Goal: Transaction & Acquisition: Purchase product/service

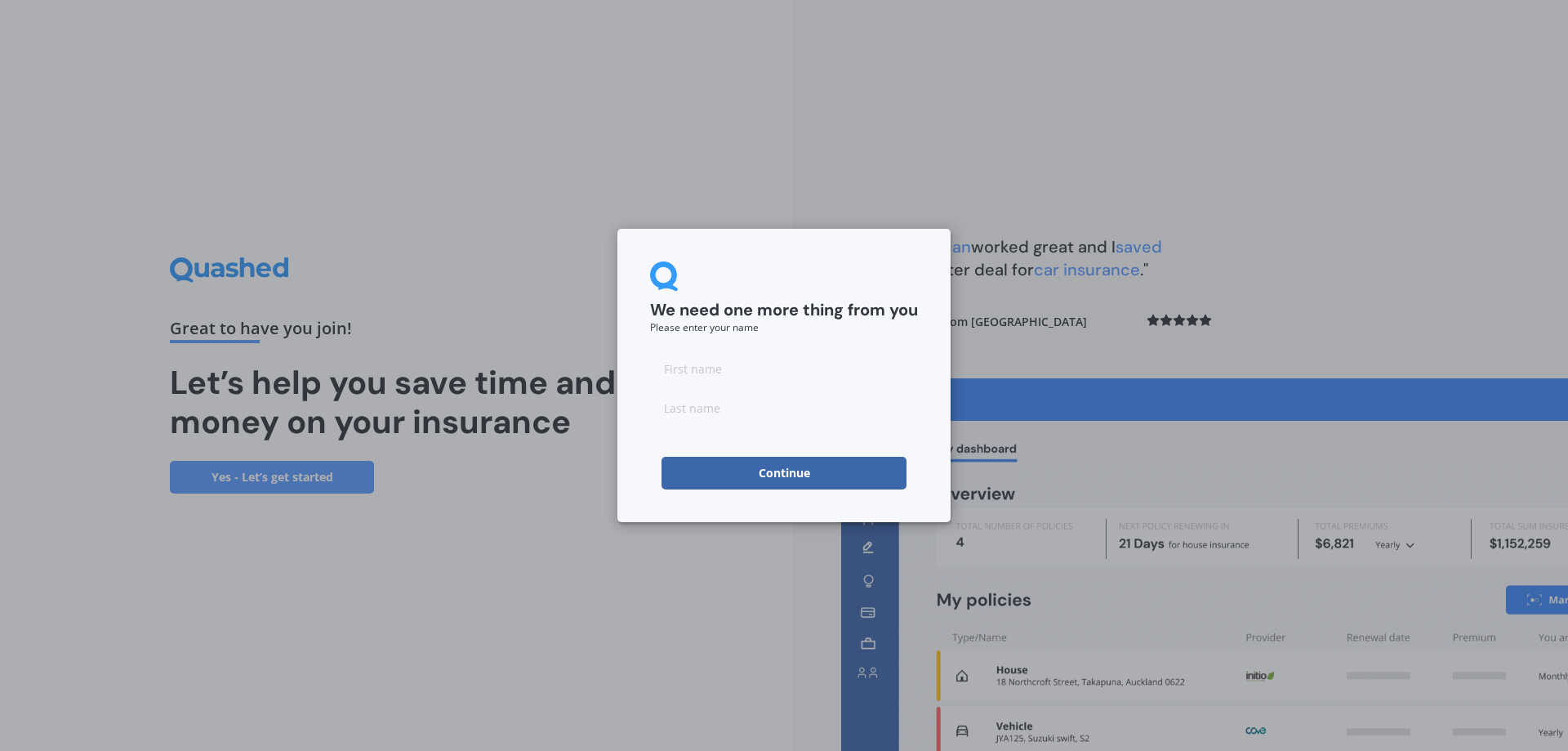
click at [703, 369] on input at bounding box center [784, 368] width 268 height 32
type input "[PERSON_NAME]"
click at [685, 403] on input at bounding box center [784, 407] width 268 height 32
type input "[PERSON_NAME]"
click at [697, 463] on button "Continue" at bounding box center [784, 473] width 245 height 32
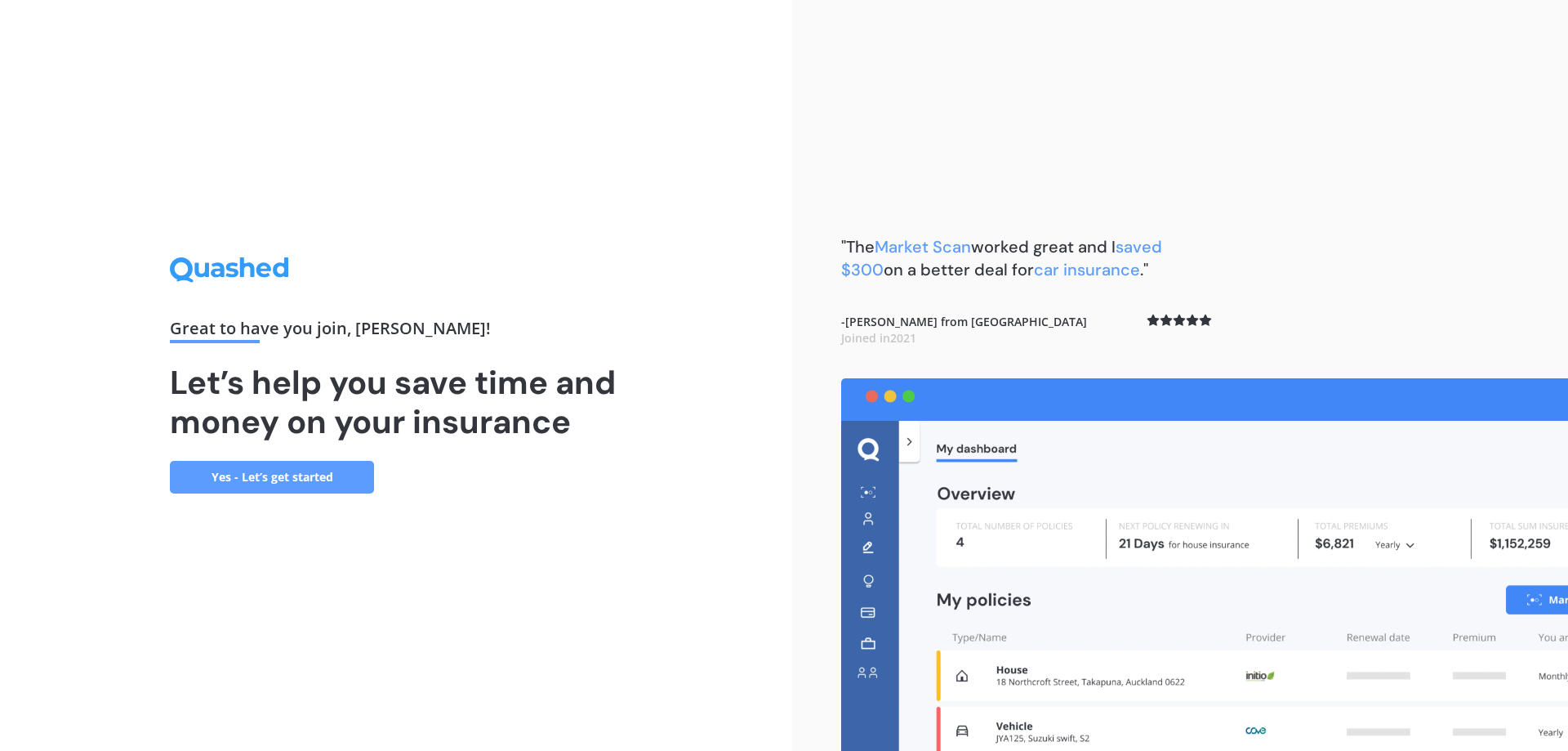
click at [323, 473] on link "Yes - Let’s get started" at bounding box center [272, 477] width 204 height 32
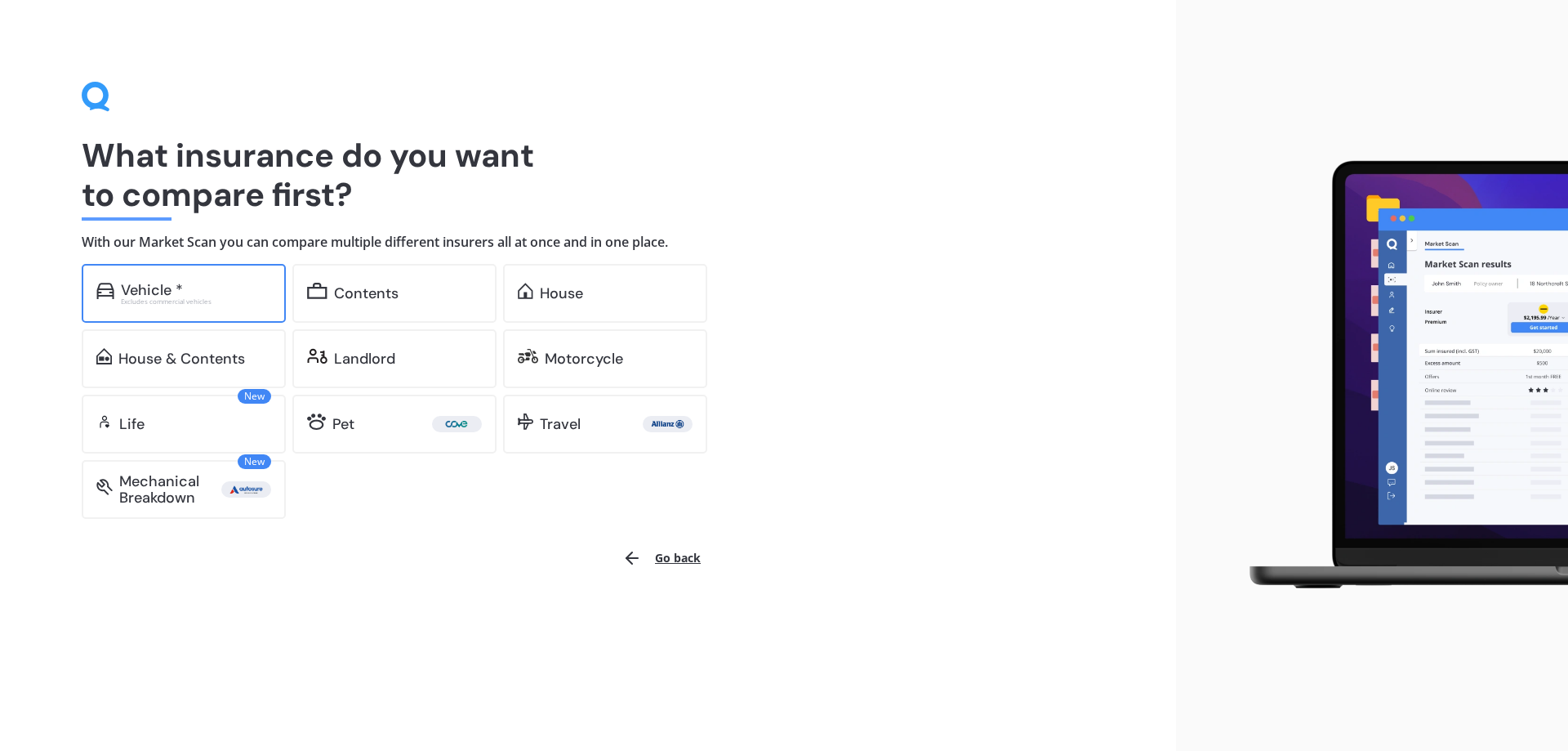
click at [275, 294] on div "Vehicle * Excludes commercial vehicles" at bounding box center [184, 294] width 204 height 59
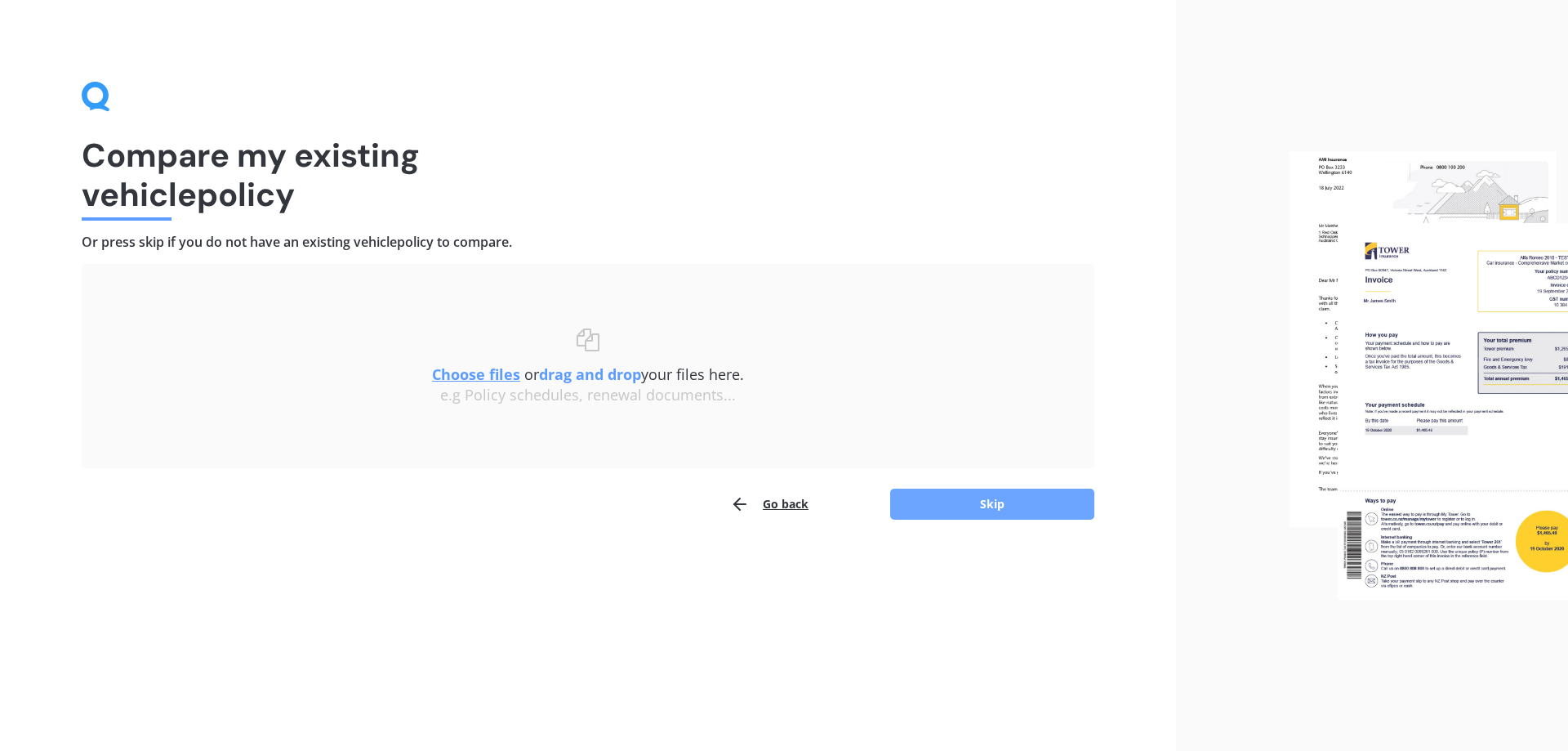
click at [1040, 504] on button "Skip" at bounding box center [992, 503] width 204 height 31
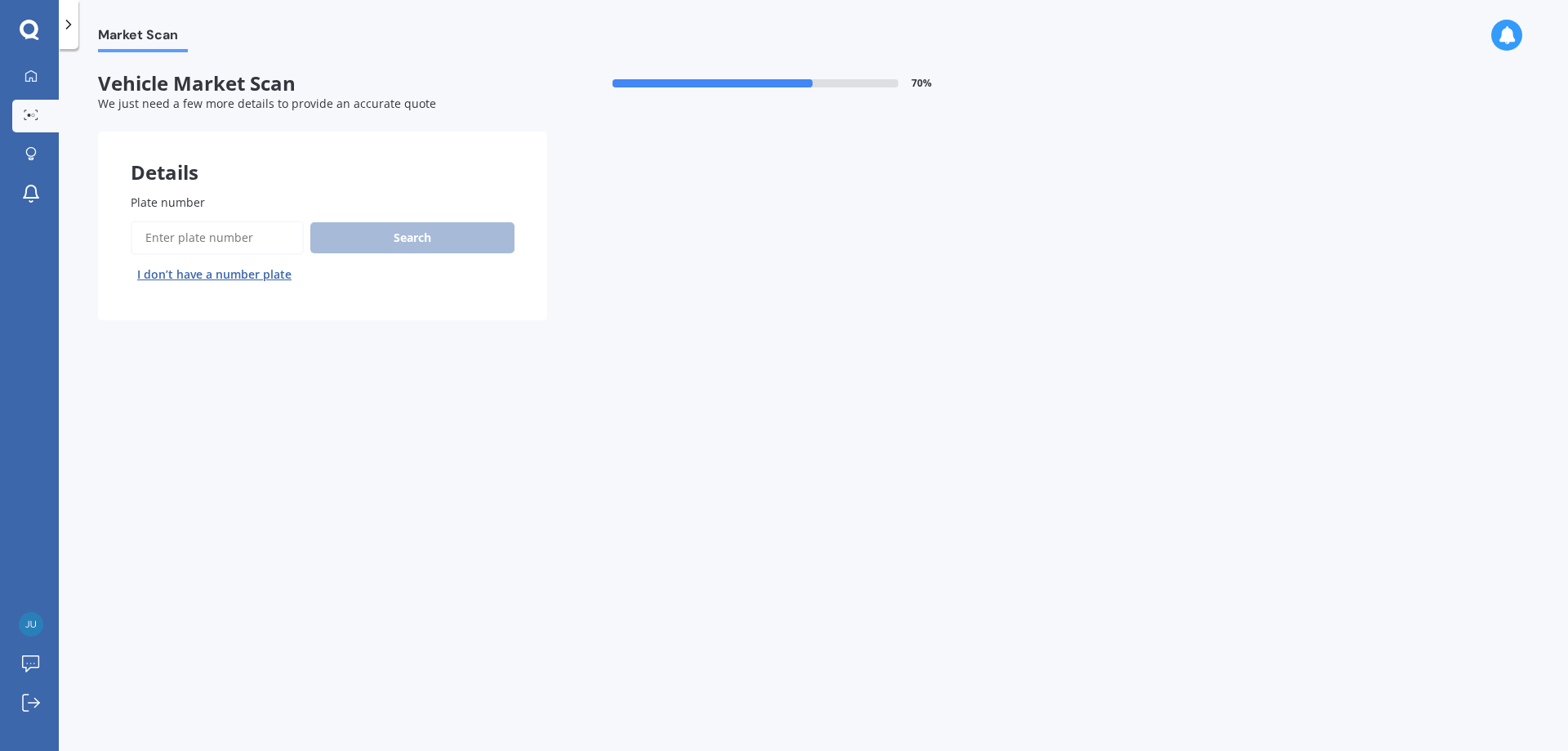
click at [203, 233] on input "Plate number" at bounding box center [217, 237] width 173 height 34
type input "pam651"
click at [0, 0] on button "Next" at bounding box center [0, 0] width 0 height 0
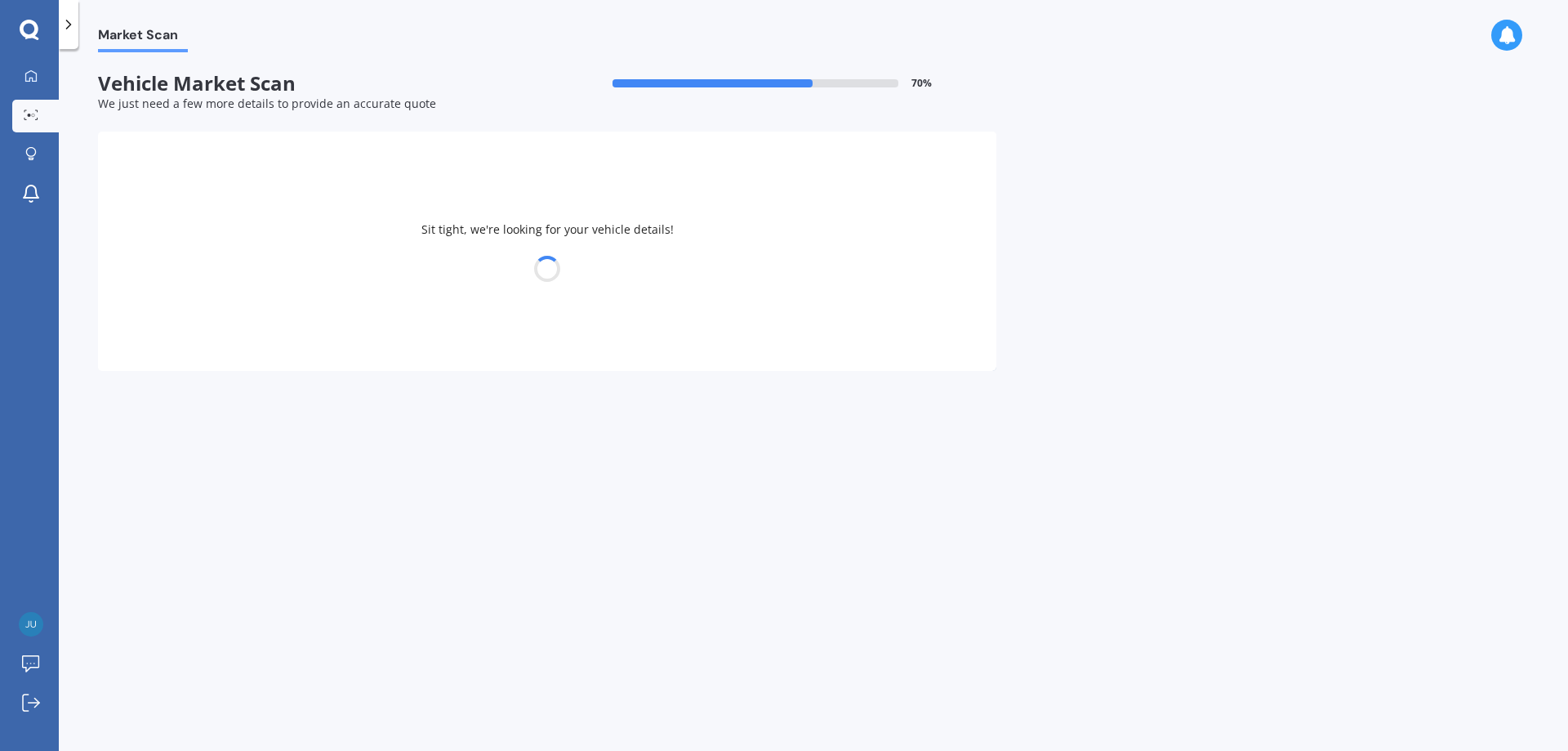
select select "VOLKSWAGEN"
select select "POLO"
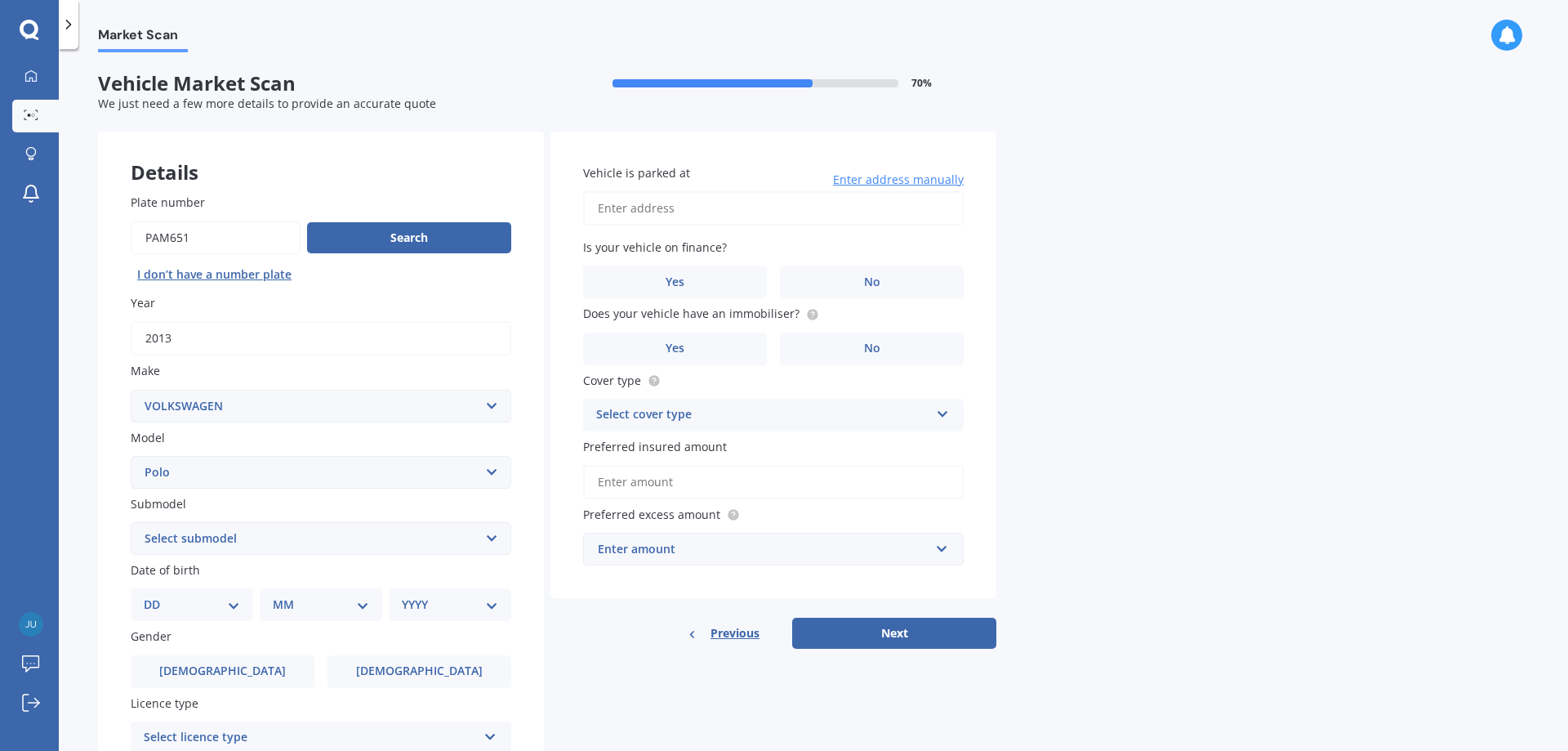
scroll to position [82, 0]
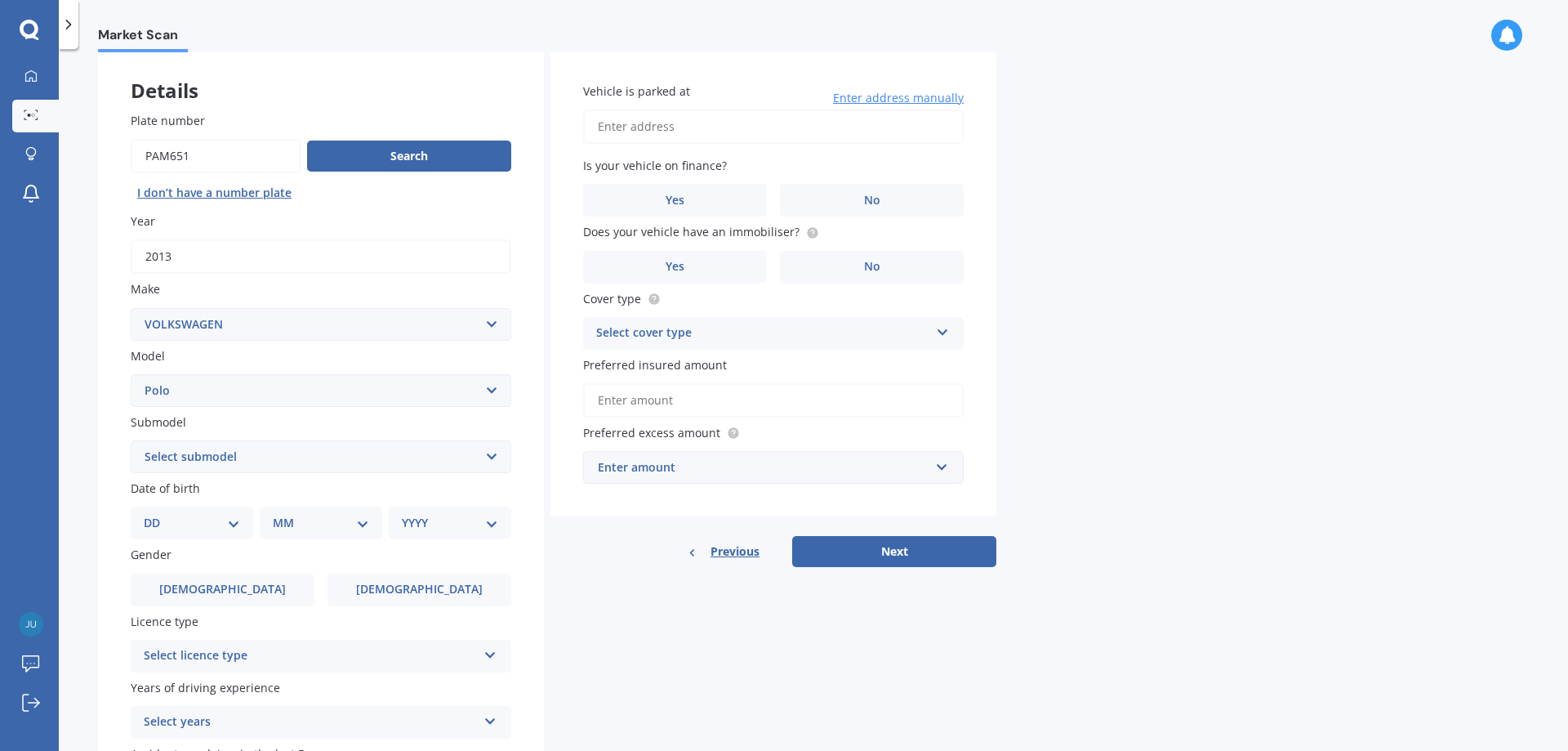
click at [209, 532] on select "DD 01 02 03 04 05 06 07 08 09 10 11 12 13 14 15 16 17 18 19 20 21 22 23 24 25 2…" at bounding box center [192, 522] width 96 height 18
select select "03"
click at [157, 514] on select "DD 01 02 03 04 05 06 07 08 09 10 11 12 13 14 15 16 17 18 19 20 21 22 23 24 25 2…" at bounding box center [192, 522] width 96 height 18
click at [304, 528] on select "MM 01 02 03 04 05 06 07 08 09 10 11 12" at bounding box center [324, 522] width 90 height 18
select select "03"
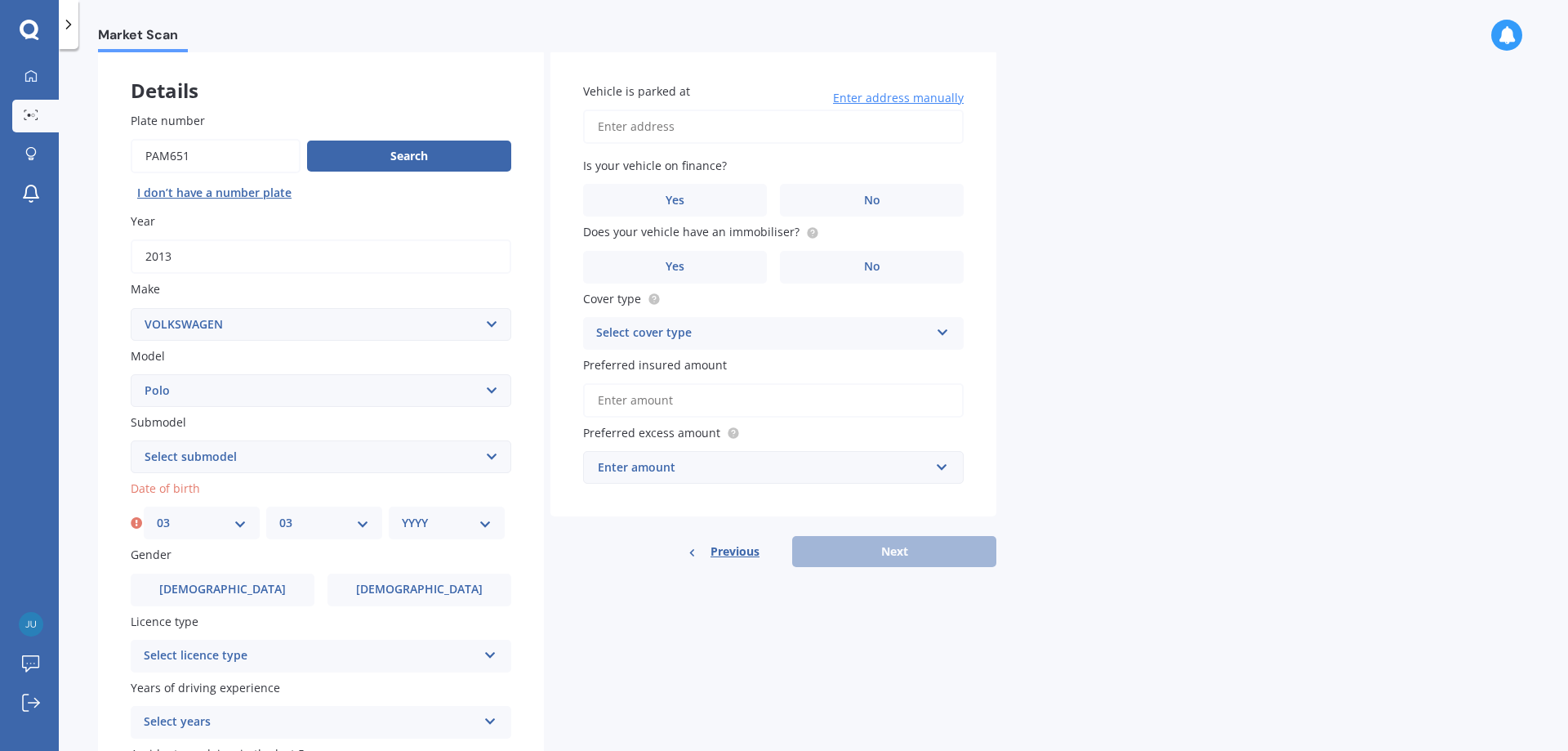
click at [279, 514] on select "MM 01 02 03 04 05 06 07 08 09 10 11 12" at bounding box center [324, 522] width 90 height 18
click at [425, 522] on select "YYYY 2025 2024 2023 2022 2021 2020 2019 2018 2017 2016 2015 2014 2013 2012 2011…" at bounding box center [447, 522] width 90 height 18
select select "1976"
click at [402, 514] on select "YYYY 2025 2024 2023 2022 2021 2020 2019 2018 2017 2016 2015 2014 2013 2012 2011…" at bounding box center [447, 522] width 90 height 18
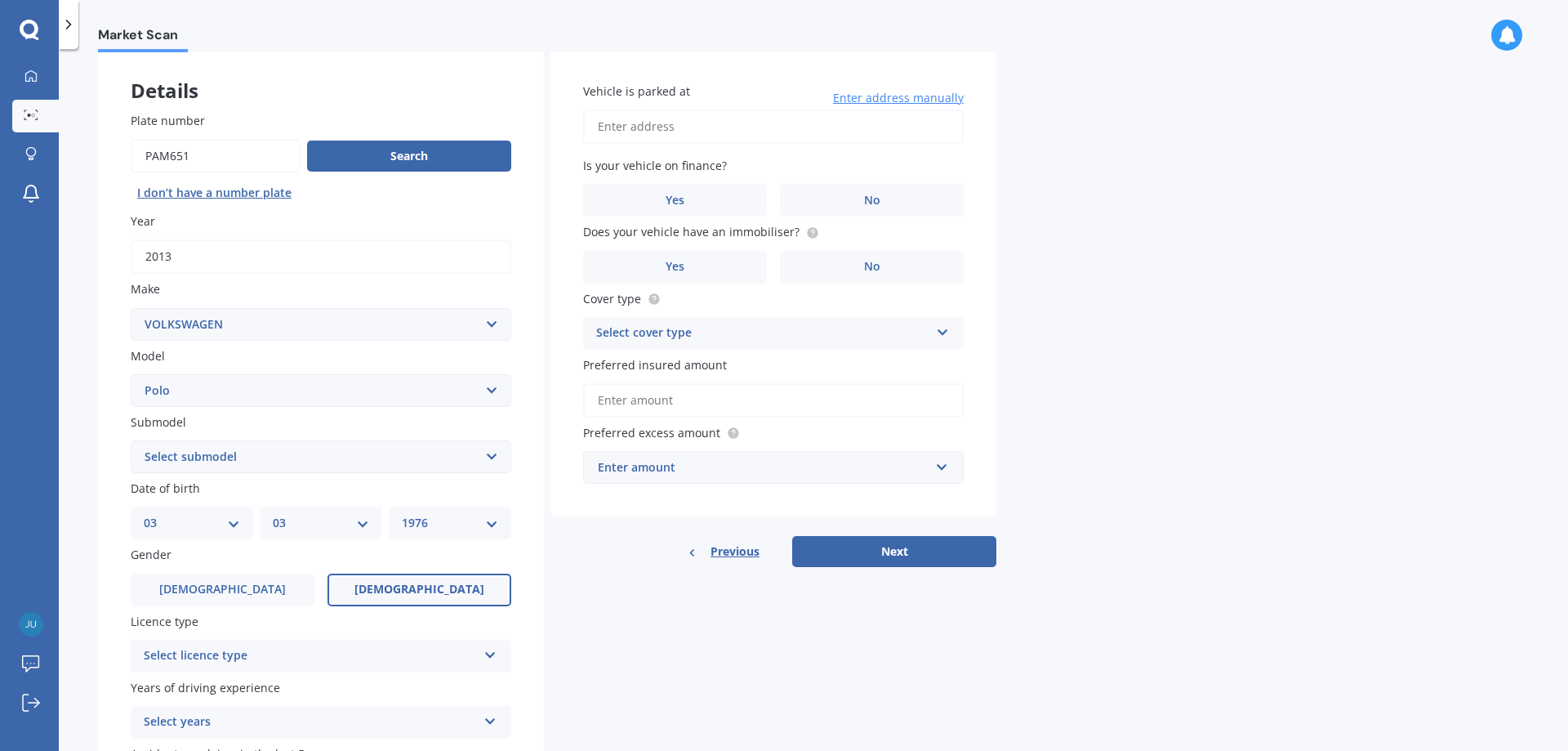
click at [419, 588] on span "[DEMOGRAPHIC_DATA]" at bounding box center [419, 589] width 130 height 14
click at [0, 0] on input "[DEMOGRAPHIC_DATA]" at bounding box center [0, 0] width 0 height 0
click at [257, 651] on div "Select licence type" at bounding box center [311, 656] width 334 height 20
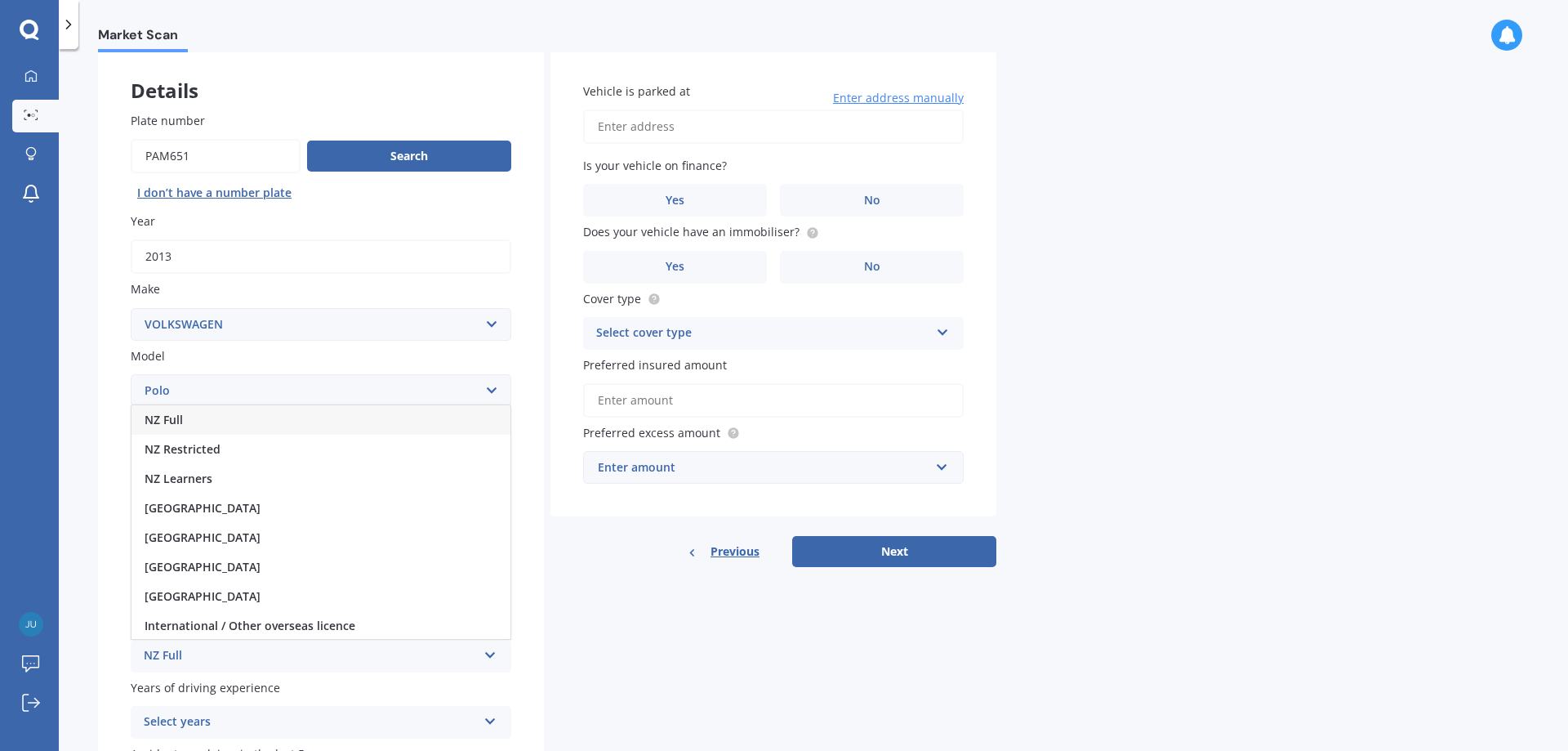
click at [202, 414] on div "NZ Full" at bounding box center [321, 419] width 379 height 30
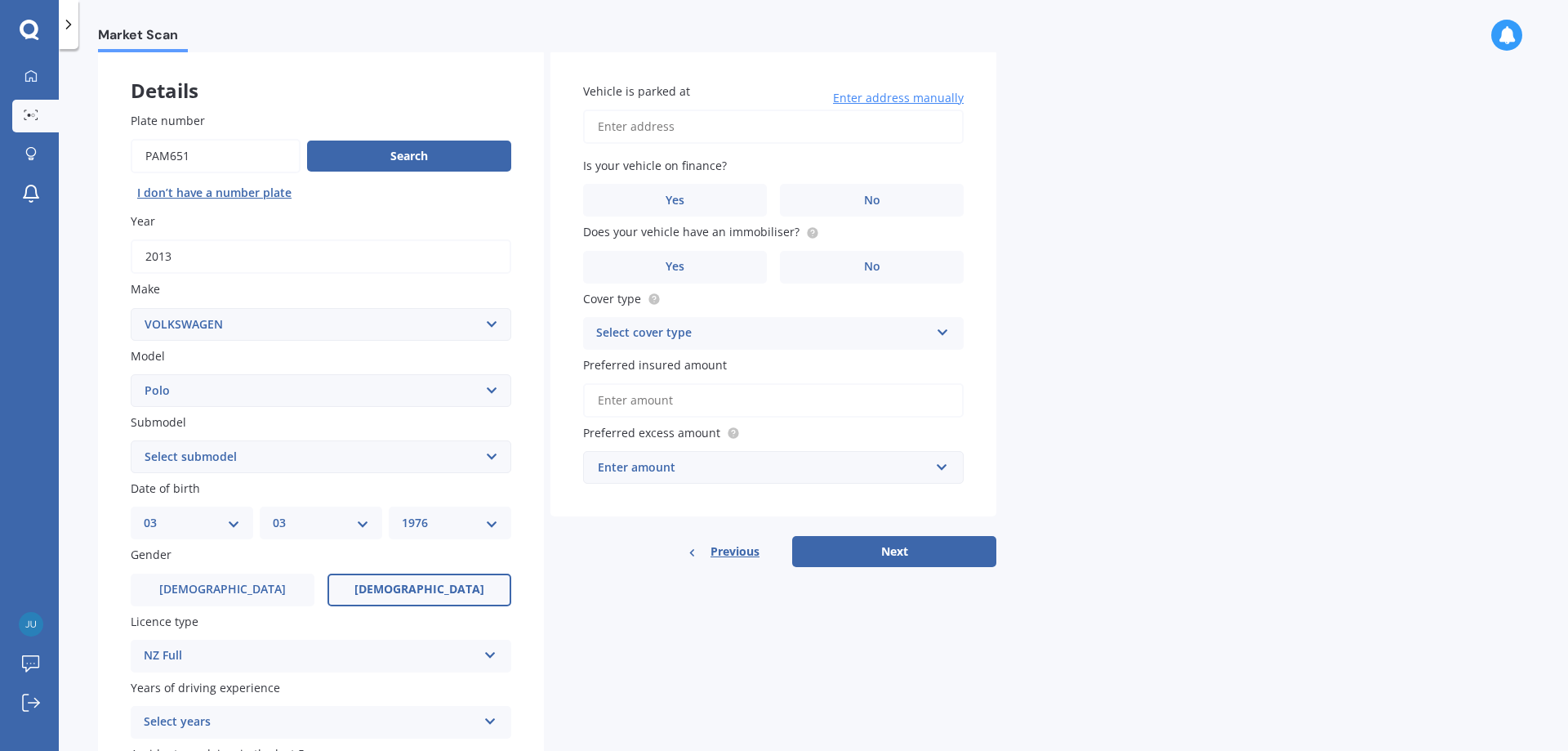
scroll to position [163, 0]
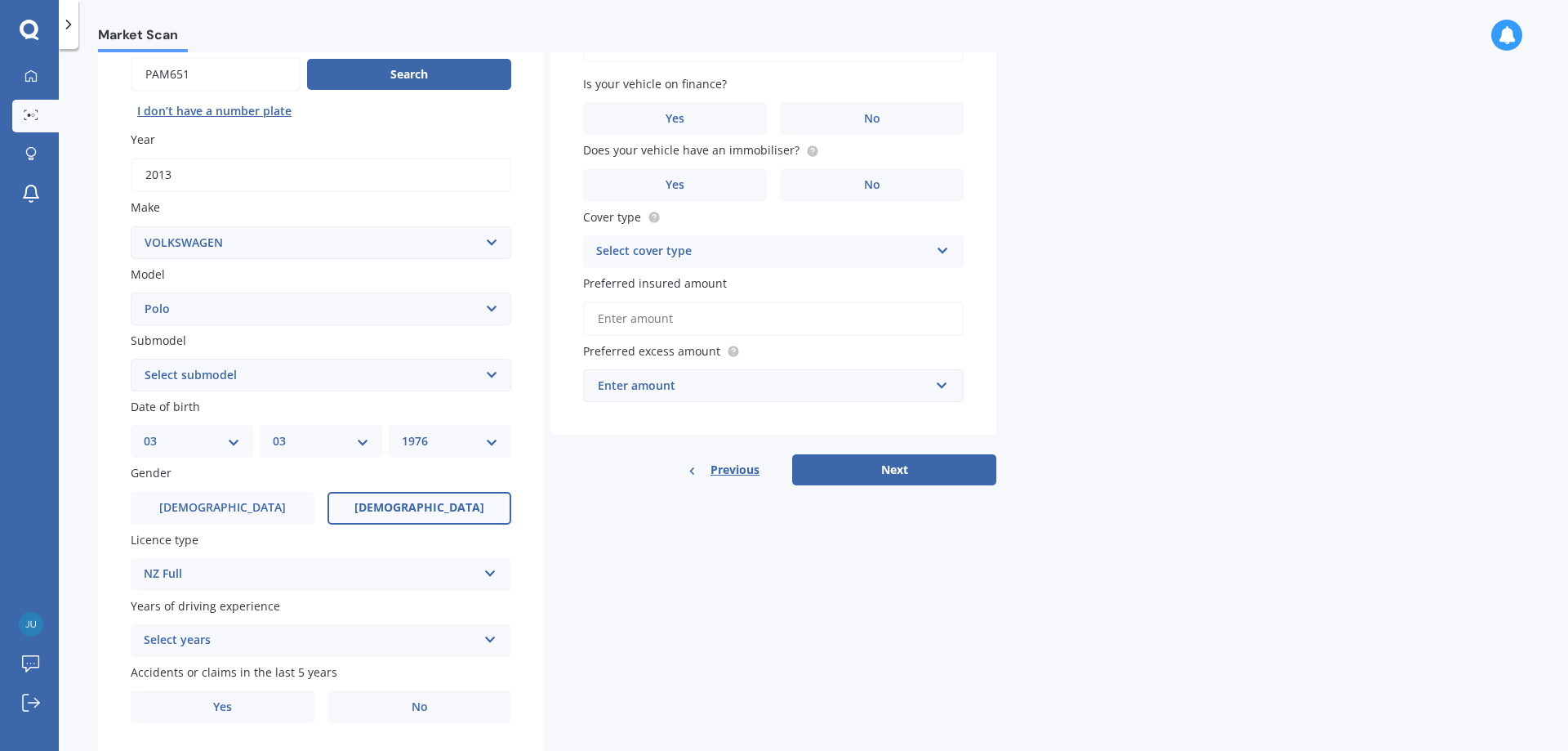
click at [358, 633] on div "Select years" at bounding box center [311, 640] width 334 height 20
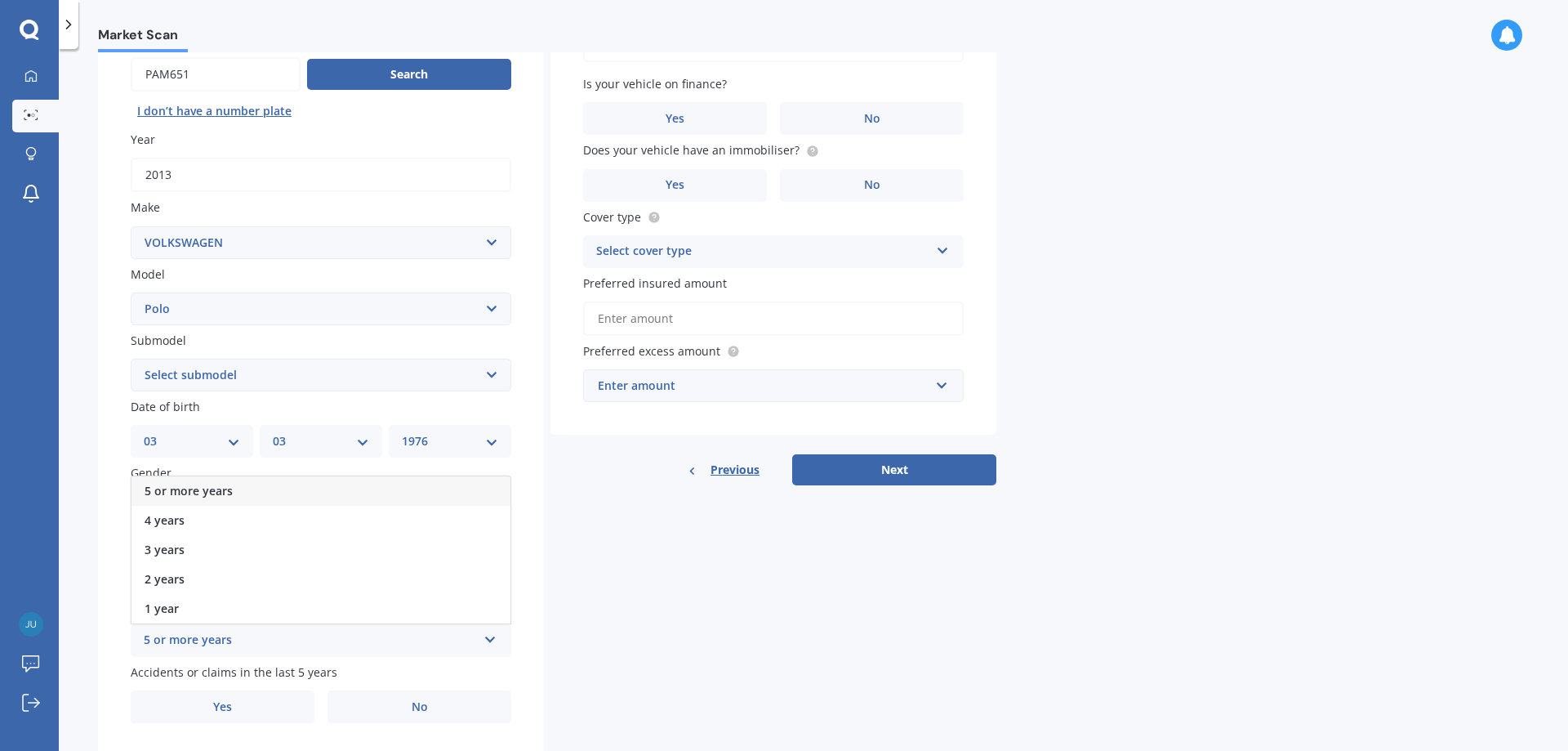
click at [249, 488] on div "5 or more years" at bounding box center [321, 491] width 379 height 30
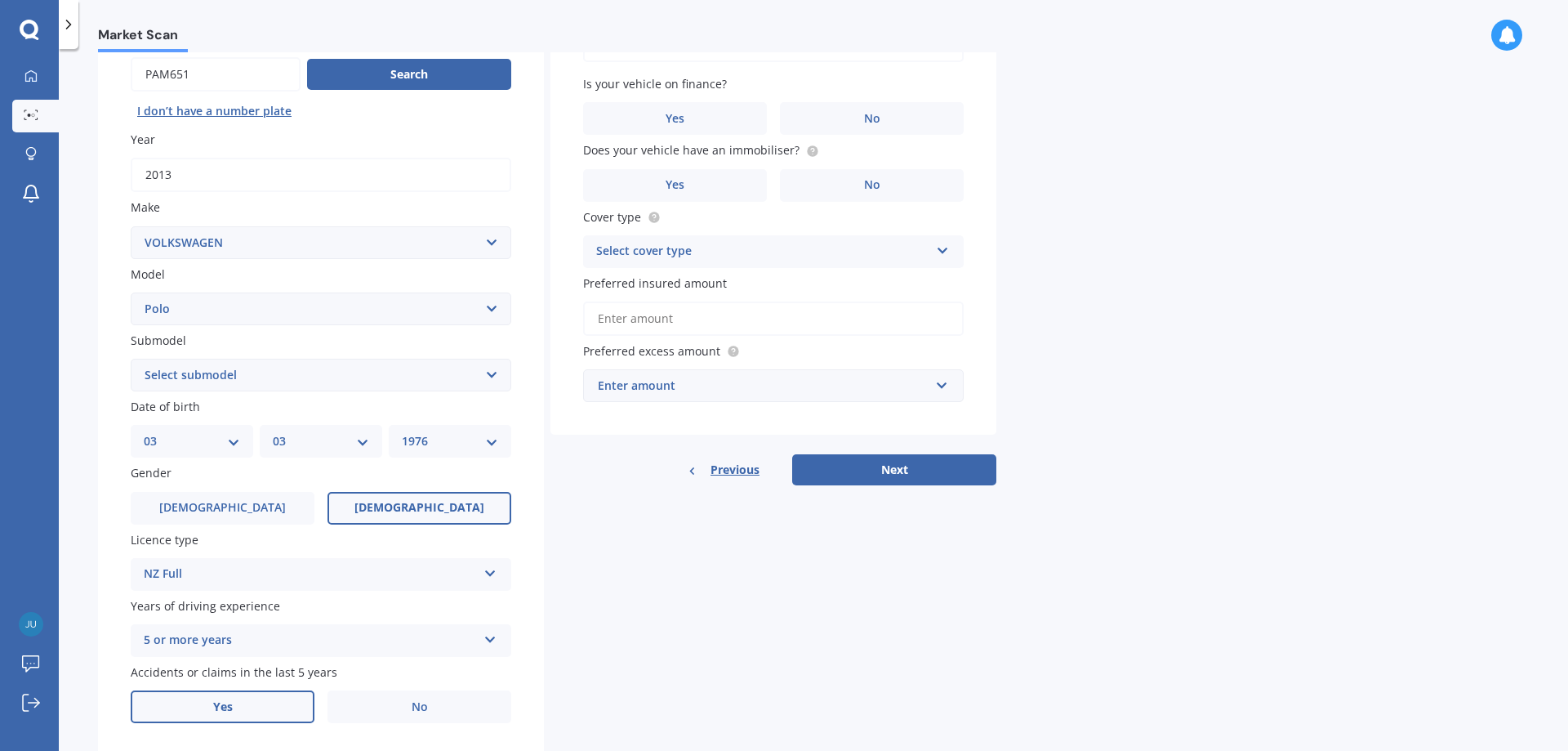
click at [275, 705] on label "Yes" at bounding box center [222, 706] width 184 height 32
click at [0, 0] on input "Yes" at bounding box center [0, 0] width 0 height 0
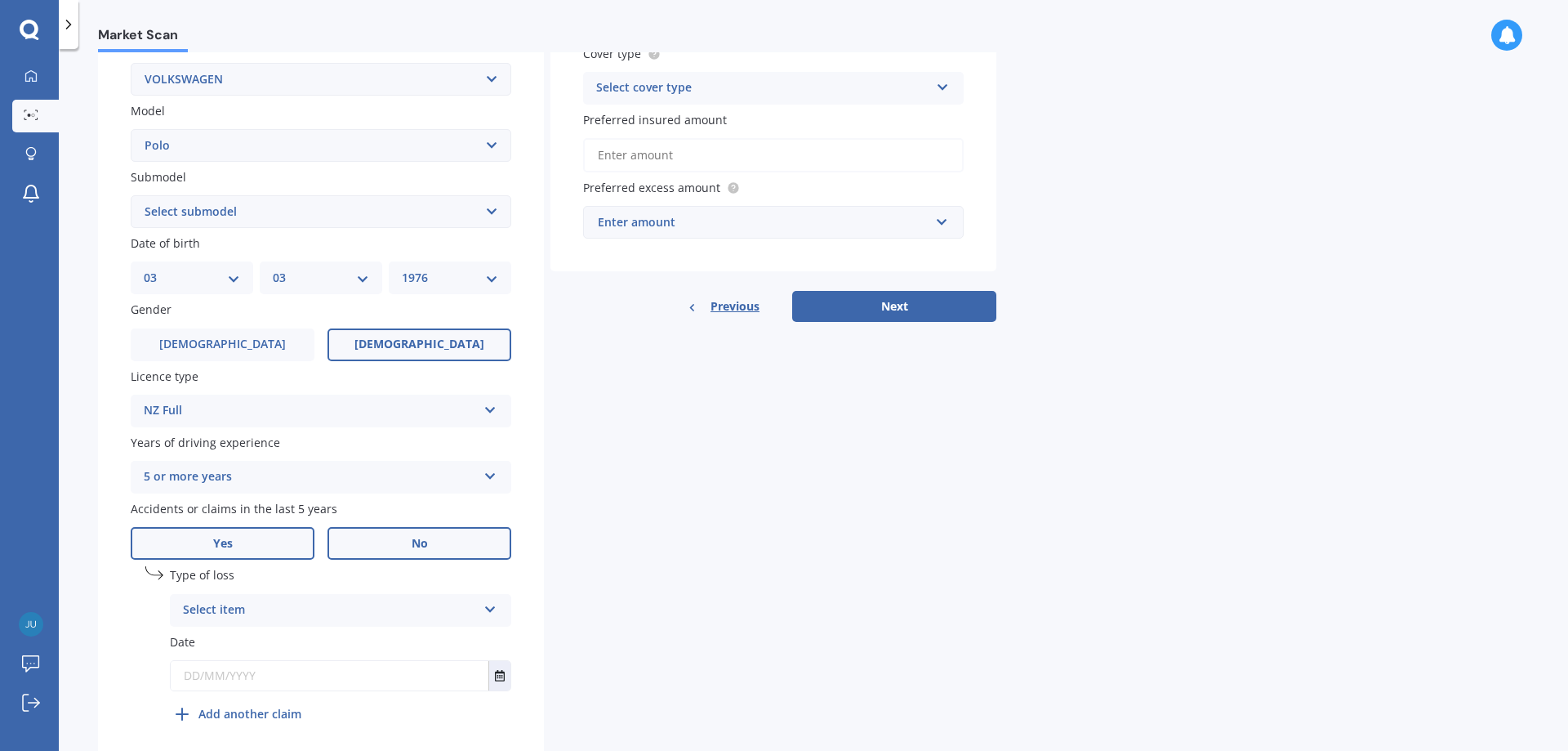
scroll to position [388, 0]
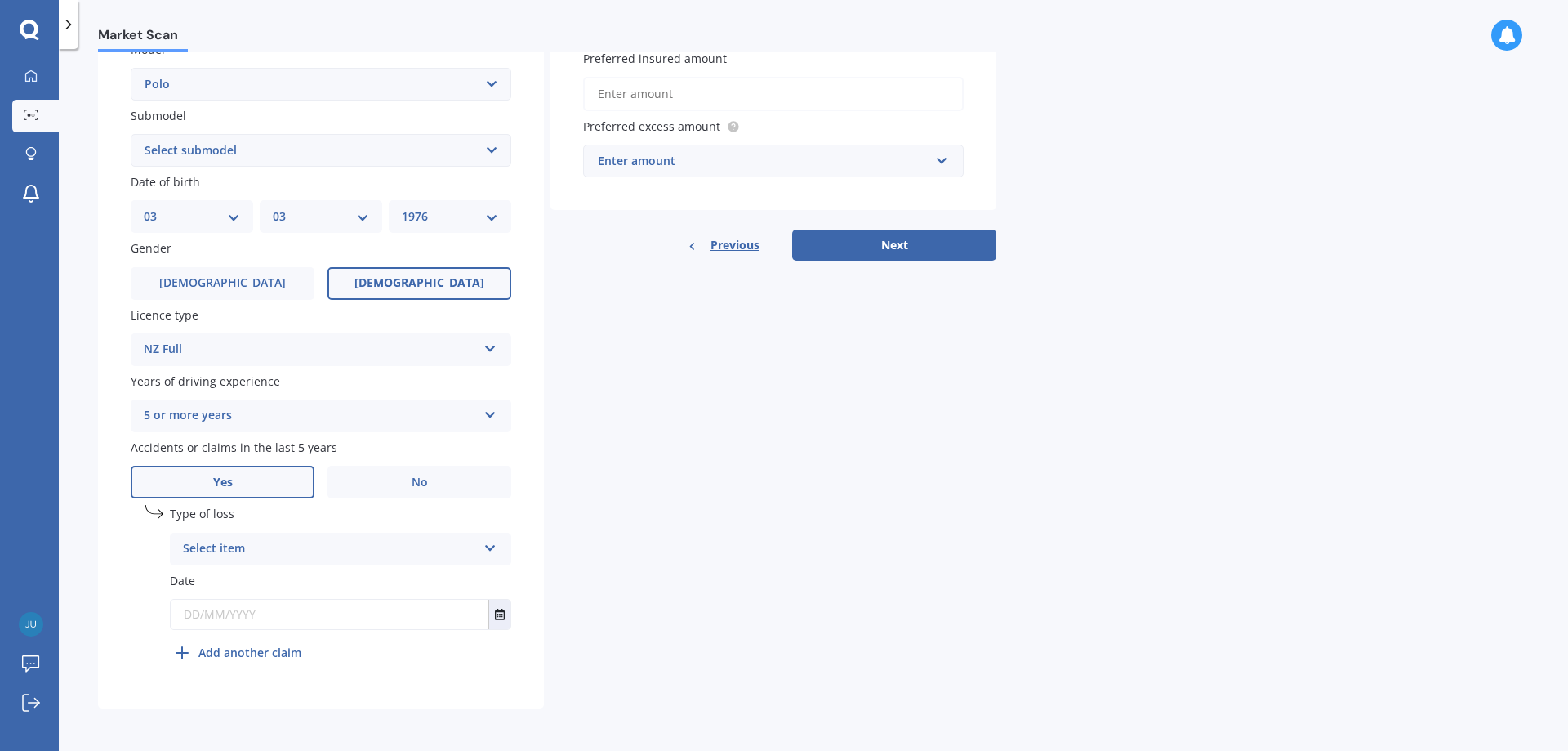
click at [229, 553] on div "Select item" at bounding box center [330, 549] width 295 height 20
click at [283, 579] on div "At fault accident" at bounding box center [340, 580] width 340 height 30
click at [193, 615] on input "text" at bounding box center [329, 614] width 317 height 30
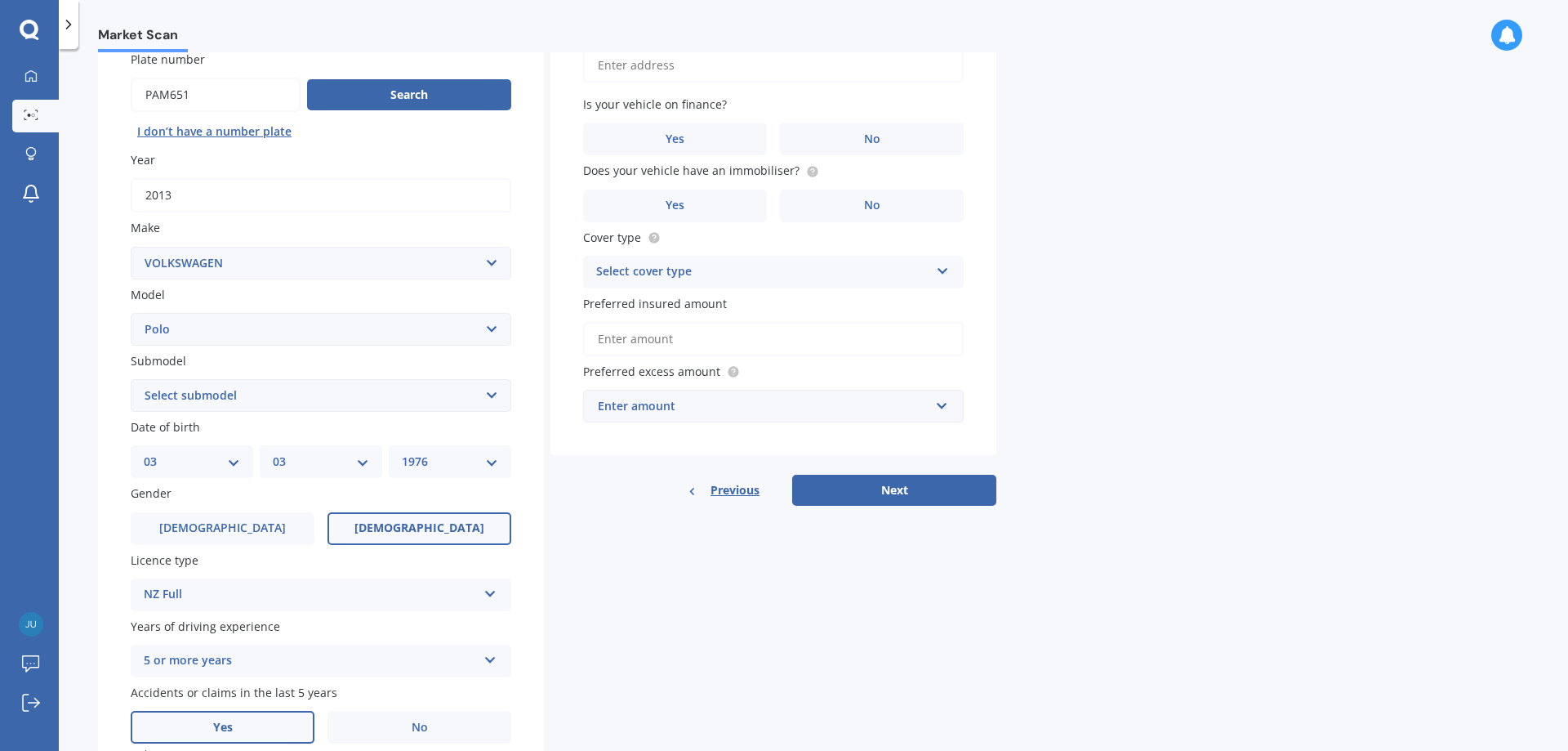
scroll to position [0, 0]
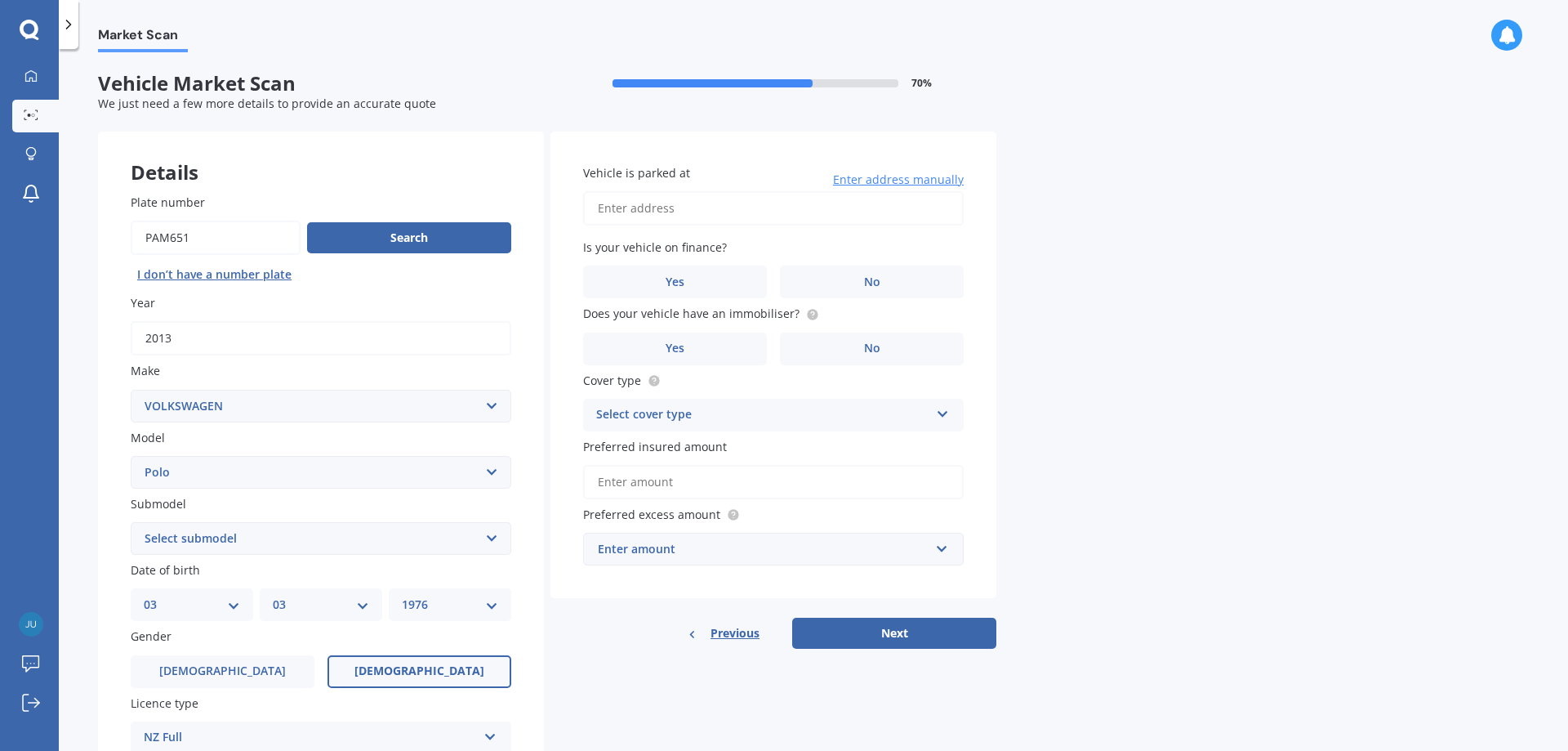
type input "[DATE]"
click at [639, 206] on input "Vehicle is parked at" at bounding box center [773, 209] width 380 height 34
type input "[STREET_ADDRESS]"
click at [828, 284] on label "No" at bounding box center [871, 282] width 184 height 32
click at [0, 0] on input "No" at bounding box center [0, 0] width 0 height 0
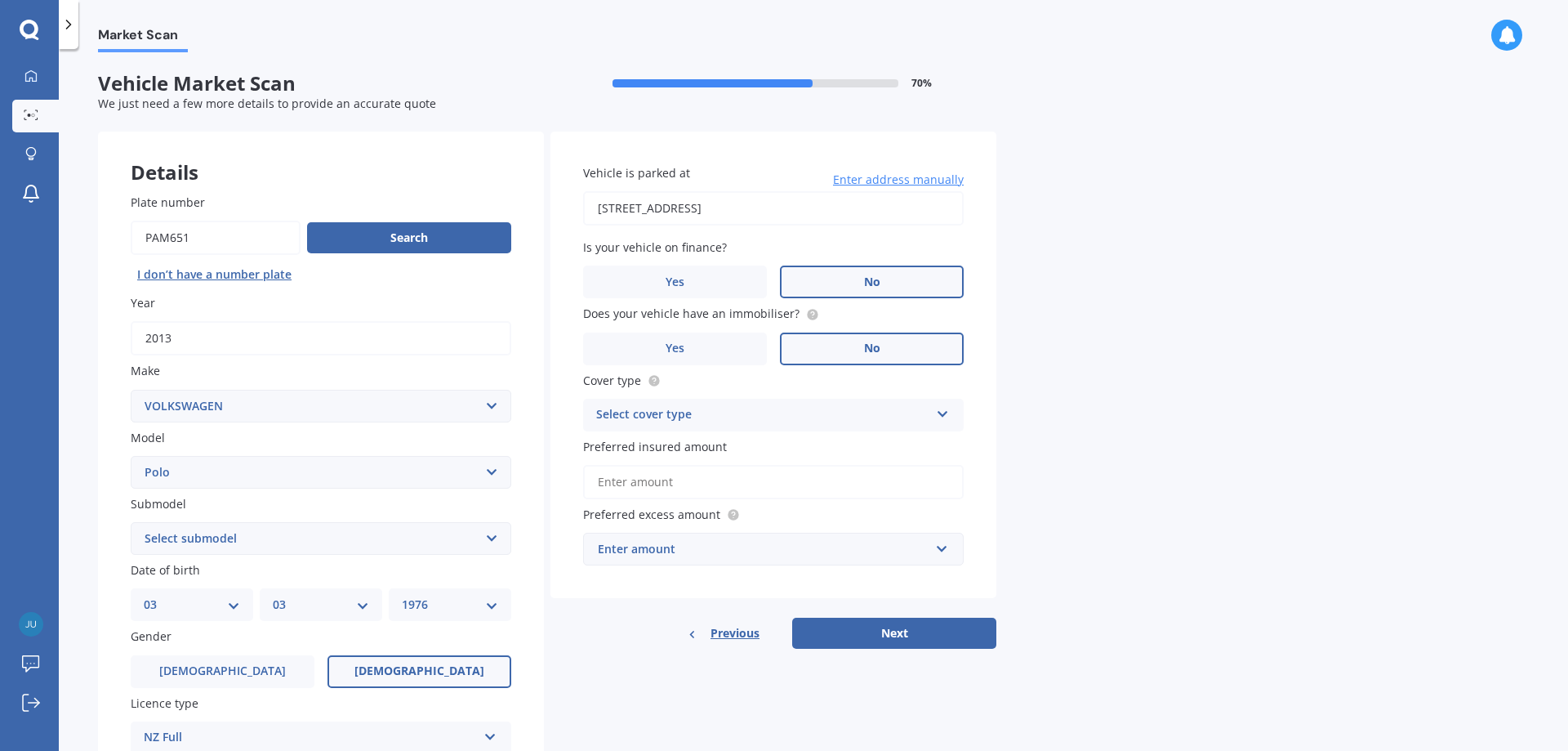
click at [830, 349] on label "No" at bounding box center [871, 349] width 184 height 32
click at [0, 0] on input "No" at bounding box center [0, 0] width 0 height 0
click at [801, 412] on div "Select cover type" at bounding box center [764, 415] width 334 height 20
click at [671, 442] on span "Comprehensive" at bounding box center [640, 446] width 87 height 15
click at [625, 485] on input "Preferred insured amount" at bounding box center [773, 482] width 380 height 34
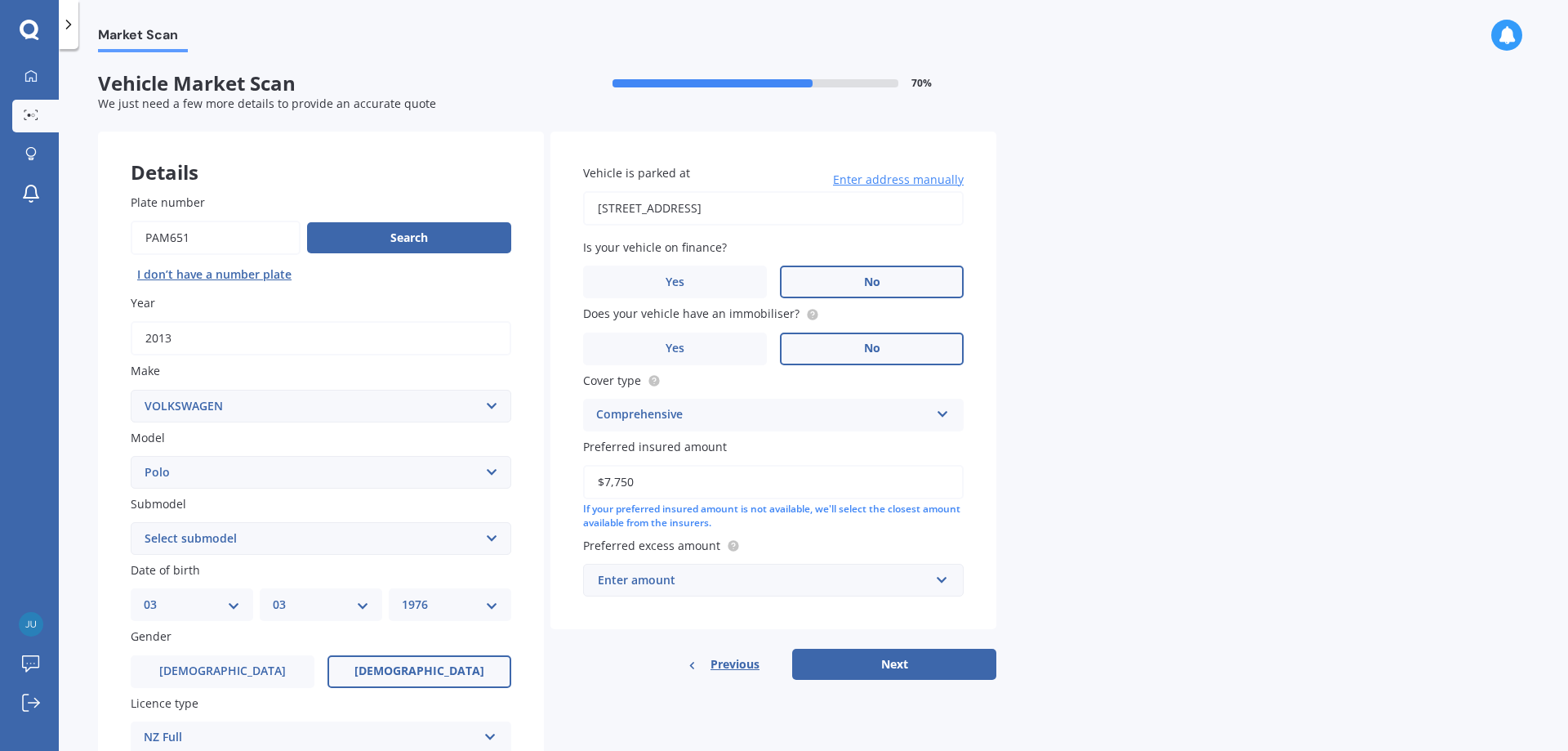
drag, startPoint x: 647, startPoint y: 477, endPoint x: 665, endPoint y: 473, distance: 18.4
click at [591, 472] on input "$7,750" at bounding box center [773, 482] width 380 height 34
type input "$8,000"
click at [693, 581] on div "Enter amount" at bounding box center [764, 579] width 332 height 18
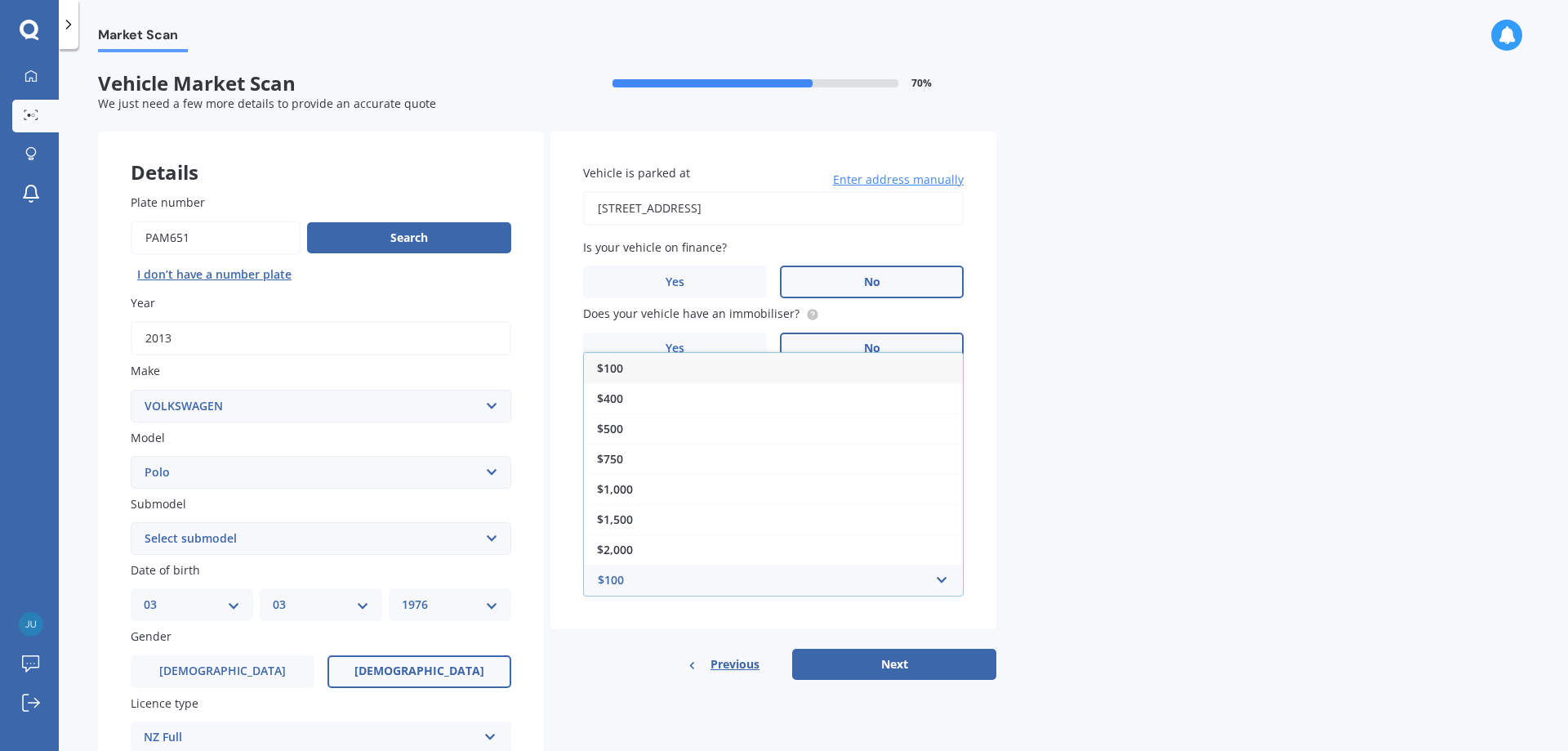
click at [686, 369] on div "$100" at bounding box center [774, 368] width 379 height 30
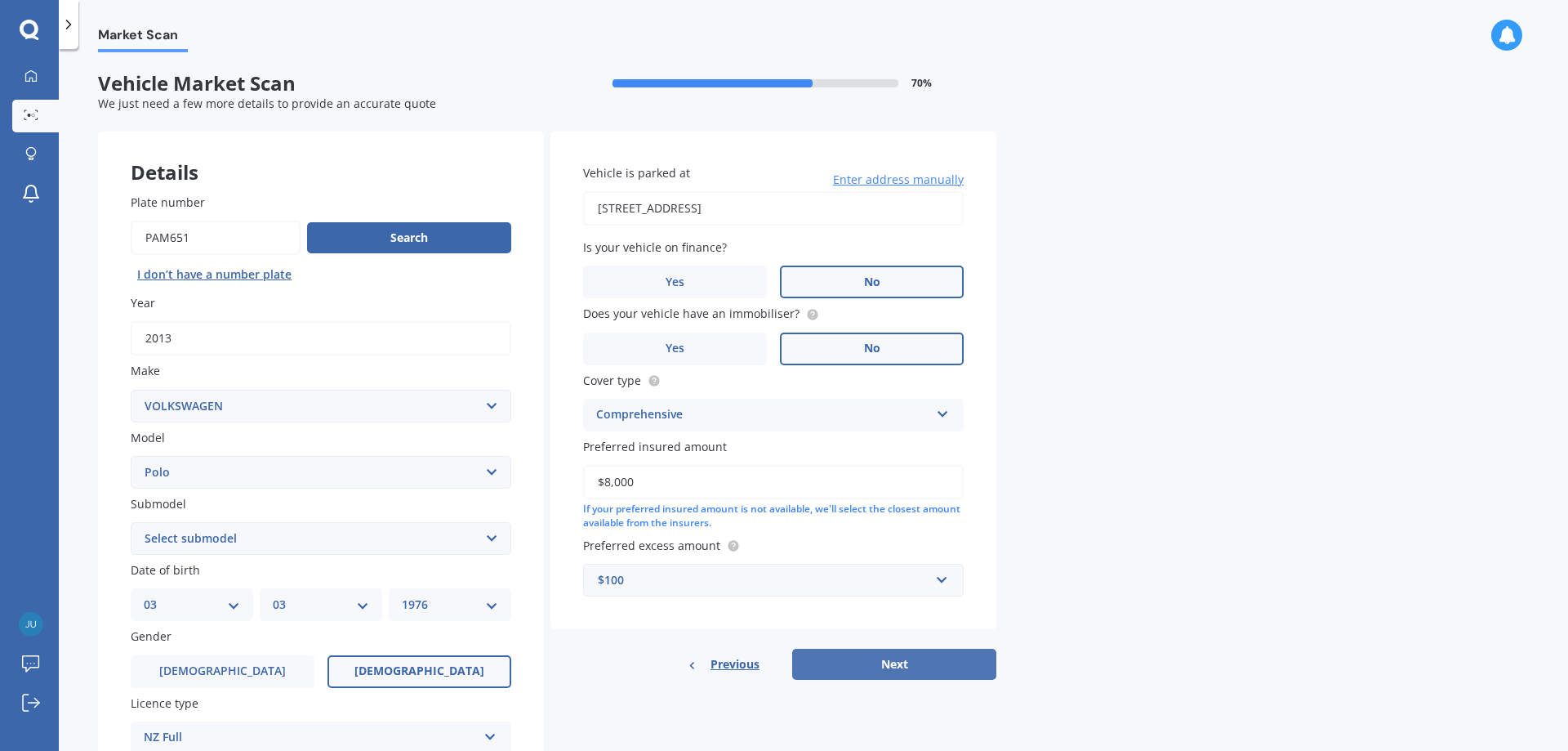
click at [890, 663] on button "Next" at bounding box center [894, 663] width 204 height 31
click at [248, 537] on select "Select submodel (All other) 1.2L tsi 1.4 1.4 TDI Blue Motion 1.4 Diesel Cross P…" at bounding box center [320, 538] width 380 height 32
click at [131, 522] on select "Select submodel (All other) 1.2L tsi 1.4 1.4 TDI Blue Motion 1.4 Diesel Cross P…" at bounding box center [320, 538] width 380 height 32
click at [193, 545] on select "Select submodel (All other) 1.2L tsi 1.4 1.4 TDI Blue Motion 1.4 Diesel Cross P…" at bounding box center [320, 538] width 380 height 32
select select "1.2L TSI"
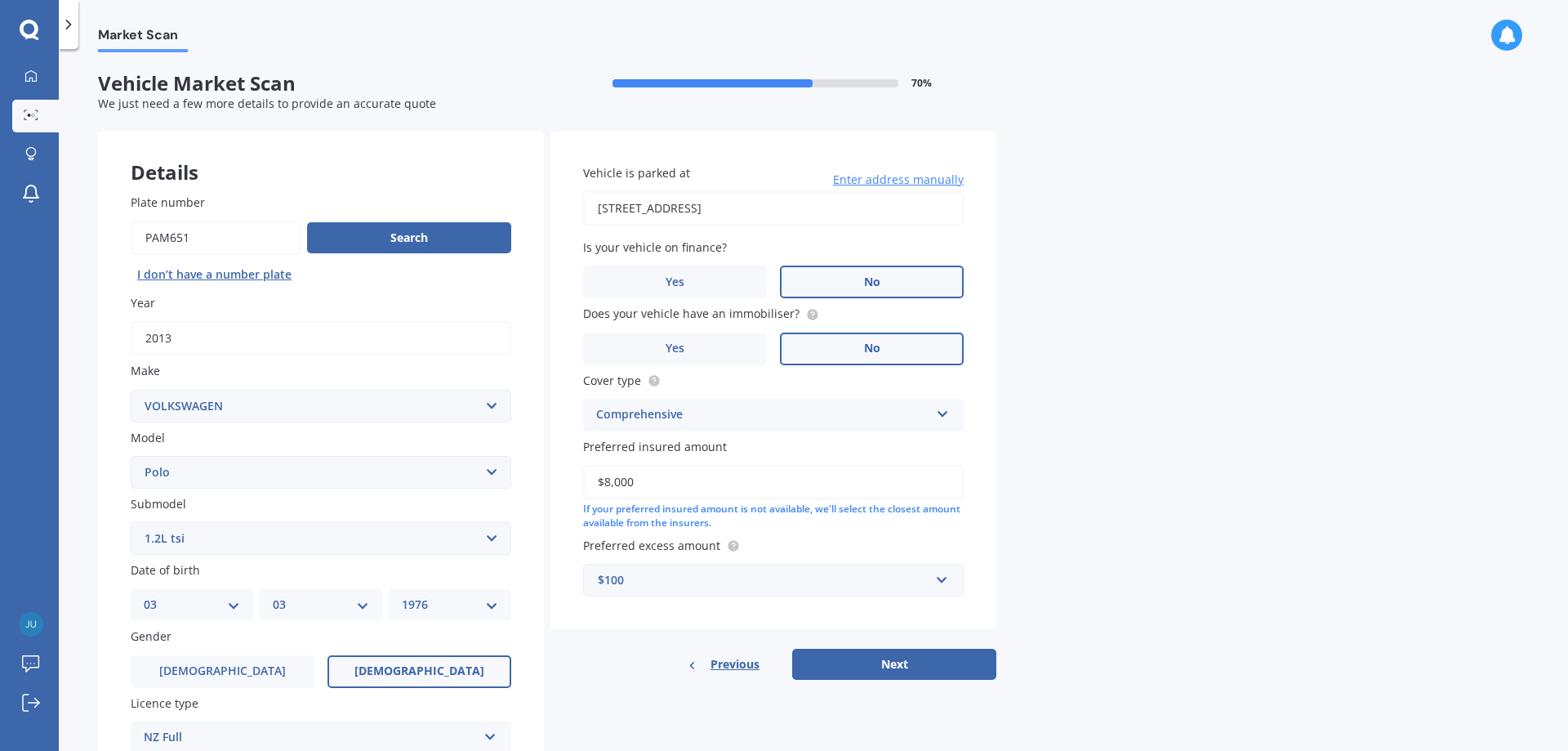
click at [131, 522] on select "Select submodel (All other) 1.2L tsi 1.4 1.4 TDI Blue Motion 1.4 Diesel Cross P…" at bounding box center [320, 538] width 380 height 32
click at [889, 669] on button "Next" at bounding box center [894, 663] width 204 height 31
select select "03"
select select "1976"
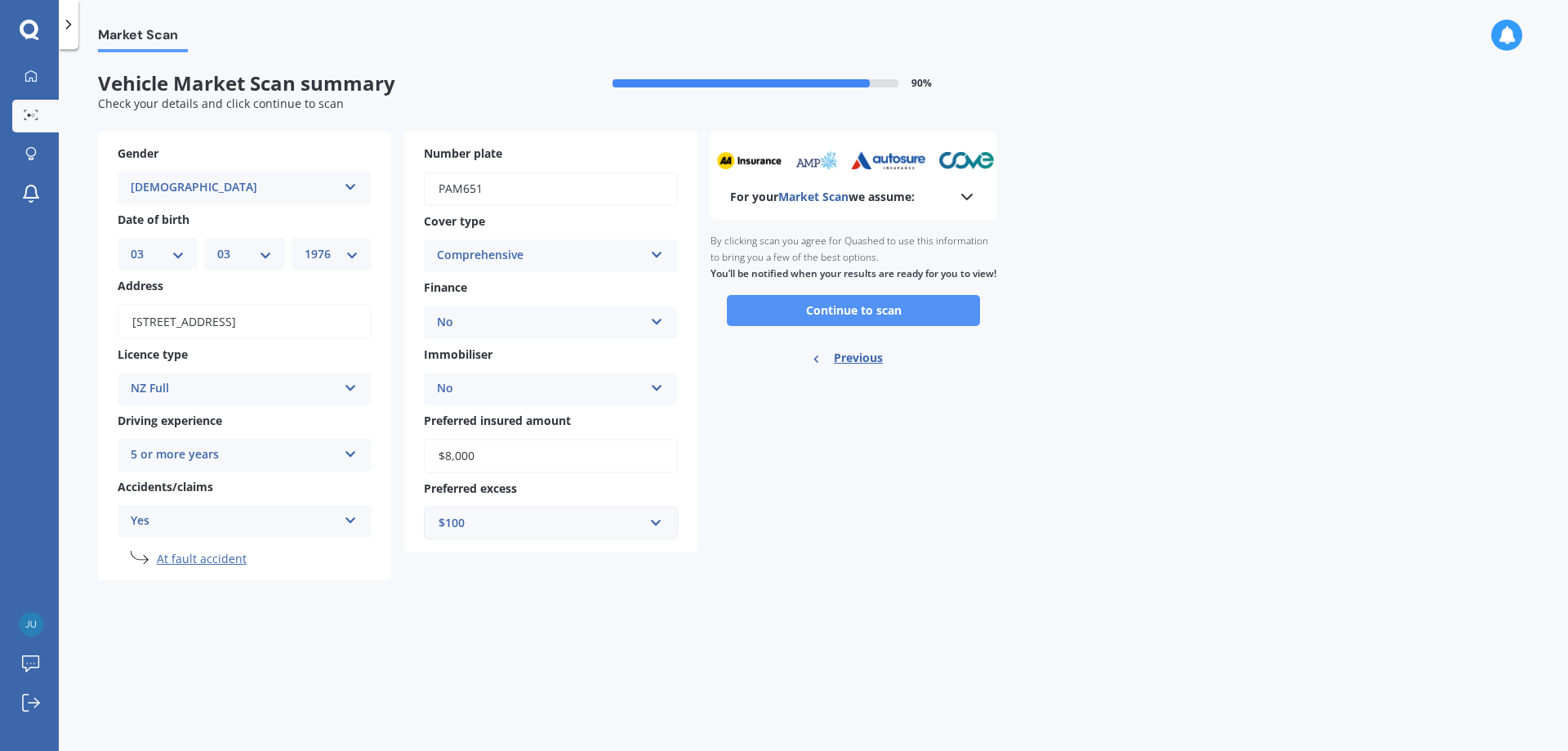
click at [879, 326] on button "Continue to scan" at bounding box center [854, 310] width 254 height 31
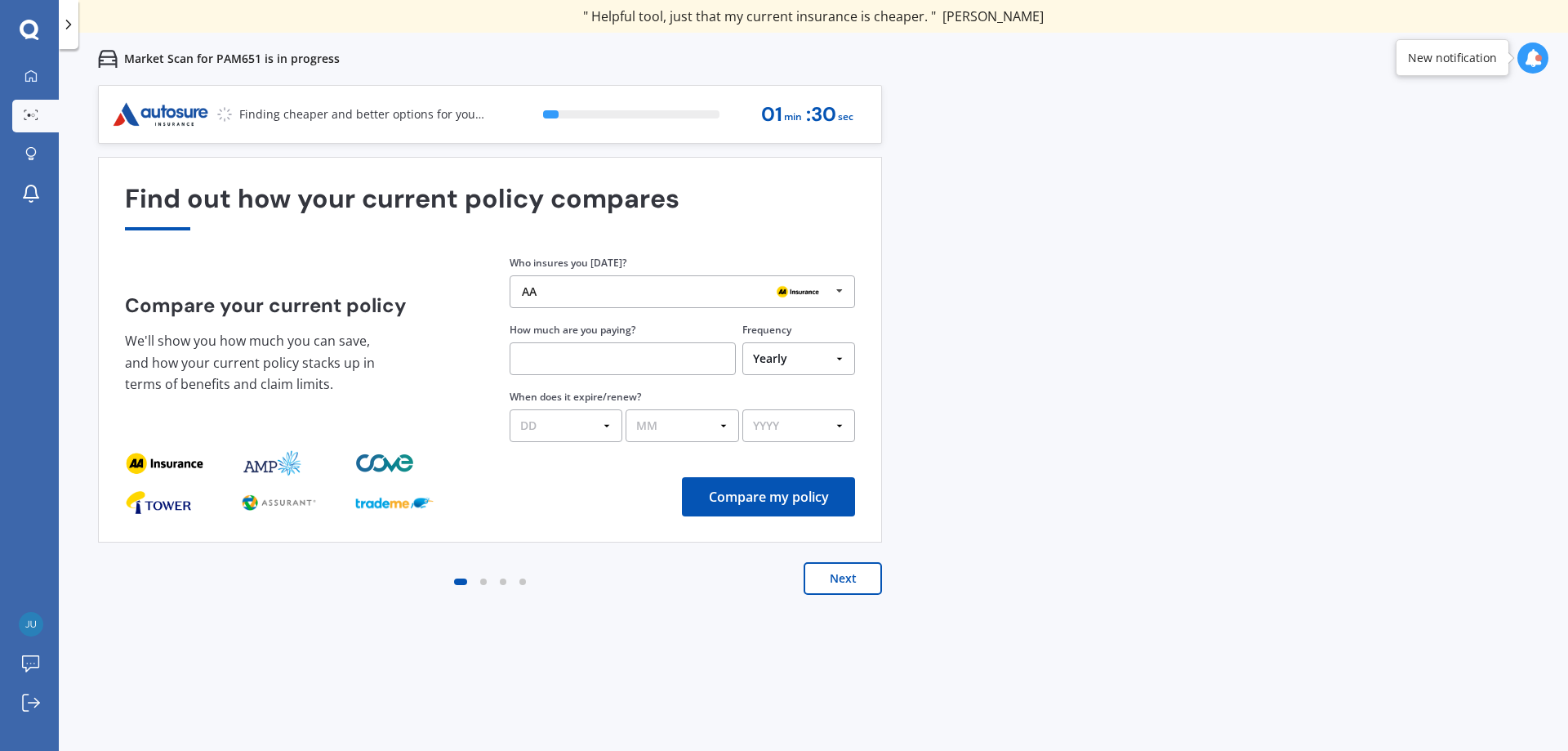
click at [714, 291] on div "AA" at bounding box center [677, 292] width 309 height 13
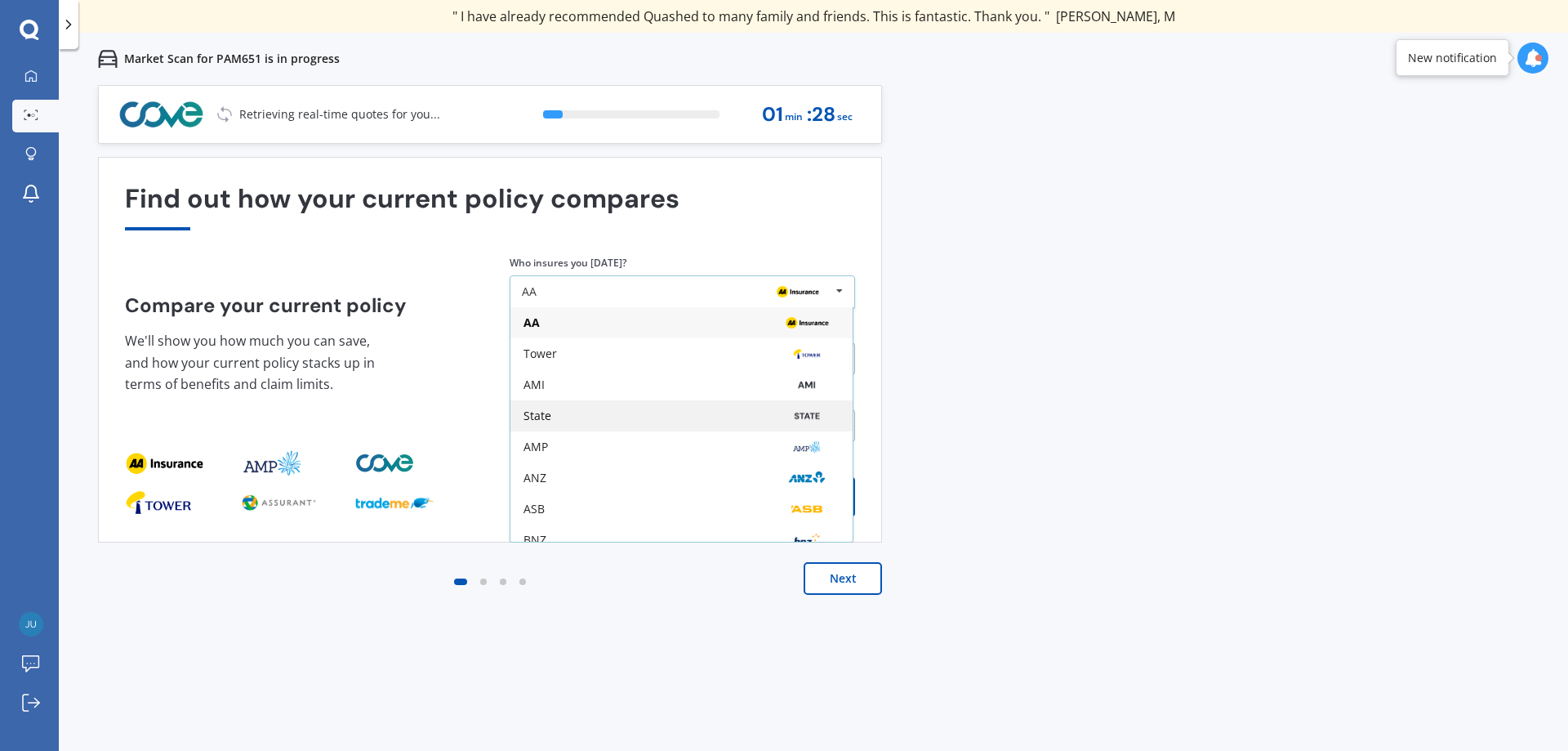
click at [551, 415] on div "State" at bounding box center [537, 416] width 28 height 11
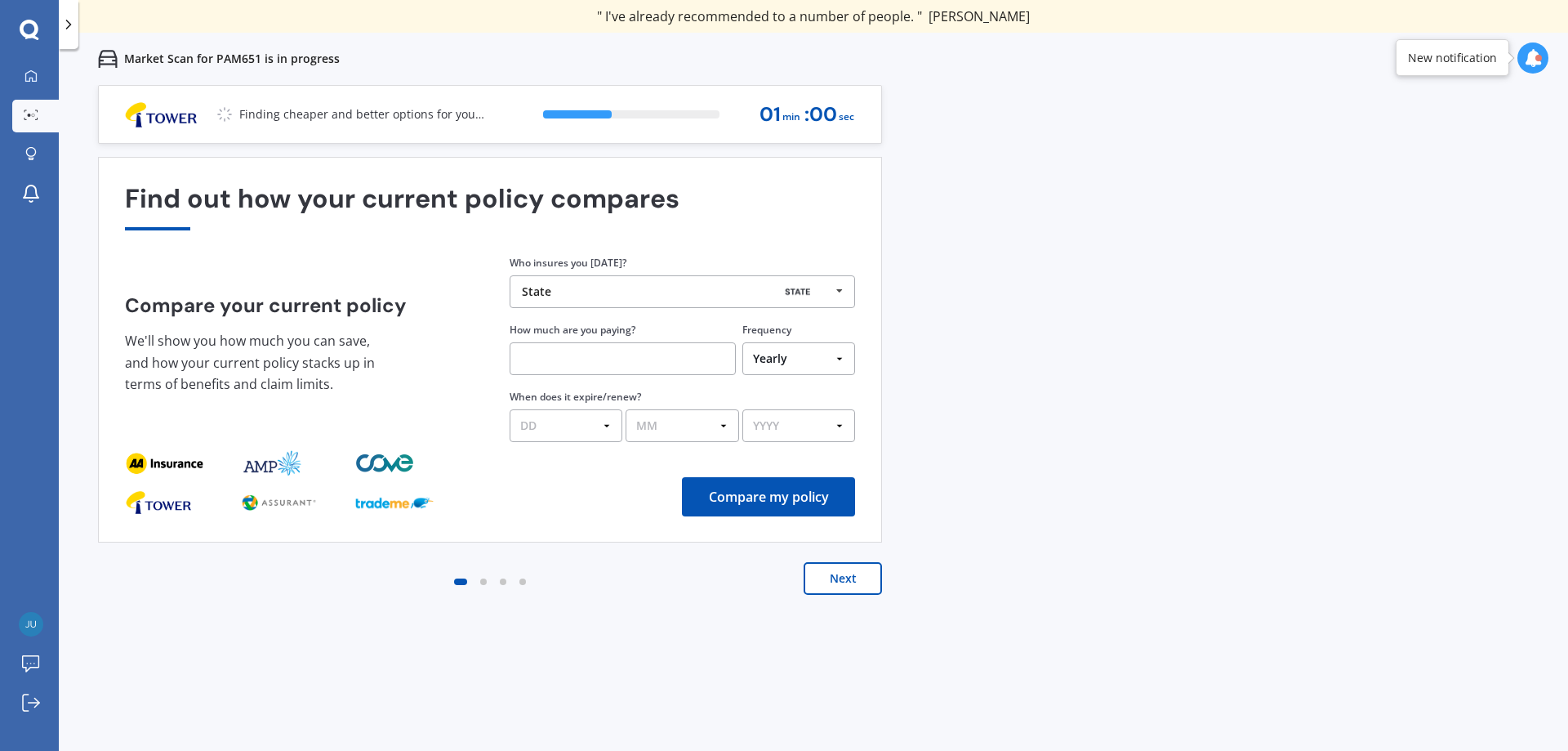
click at [569, 367] on input "text" at bounding box center [622, 358] width 226 height 32
type input "$50.54"
click at [793, 359] on select "Yearly Six-Monthly Quarterly Monthly Fortnightly Weekly One-Off" at bounding box center [799, 358] width 112 height 32
select select "Fortnightly"
click at [743, 342] on select "Yearly Six-Monthly Quarterly Monthly Fortnightly Weekly One-Off" at bounding box center [799, 358] width 112 height 32
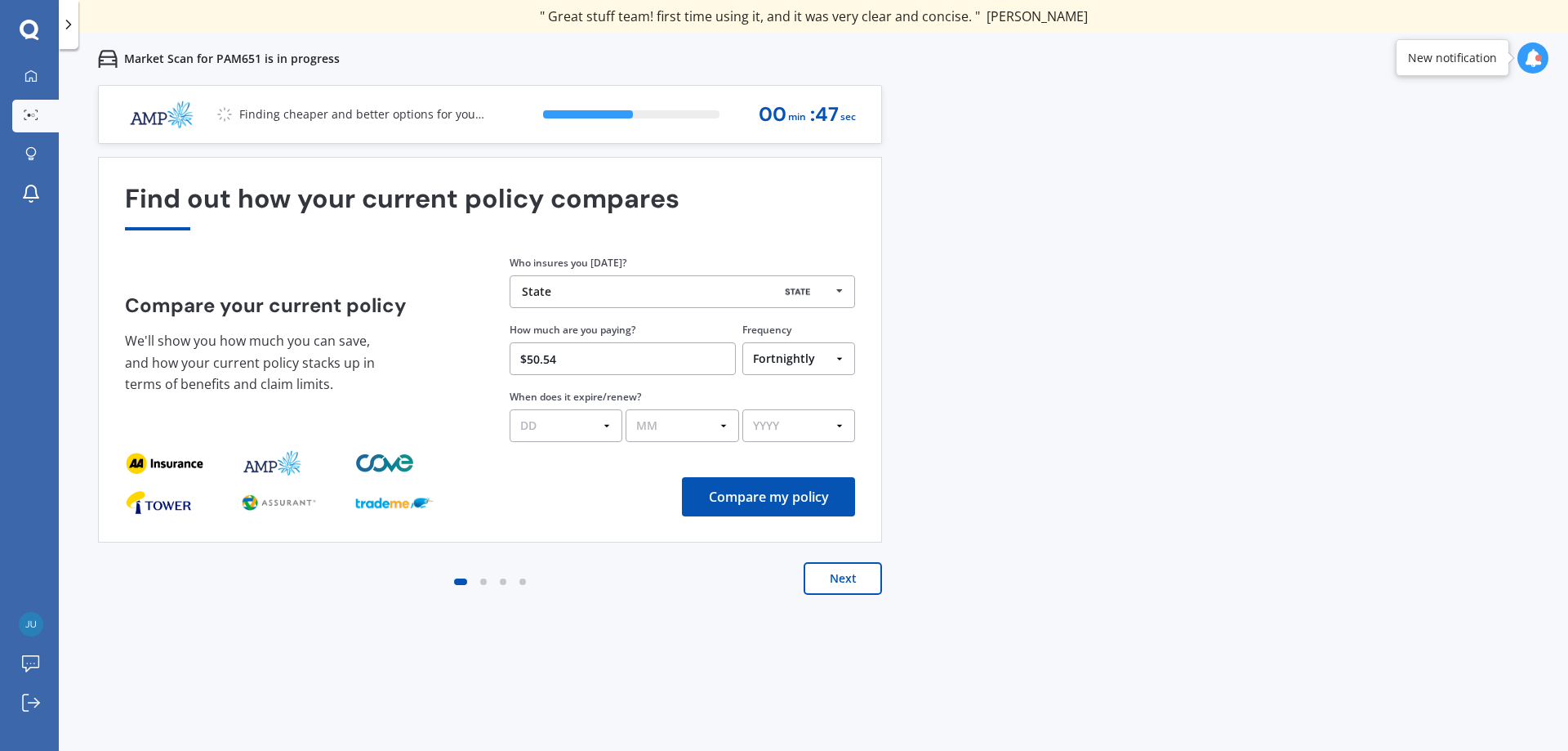
click at [755, 497] on button "Compare my policy" at bounding box center [769, 496] width 173 height 39
click at [589, 430] on select "DD 01 02 03 04 05 06 07 08 09 10 11 12 13 14 15 16 17 18 19 20 21 22 23 24 25 2…" at bounding box center [566, 425] width 112 height 32
select select "29"
click at [510, 409] on select "DD 01 02 03 04 05 06 07 08 09 10 11 12 13 14 15 16 17 18 19 20 21 22 23 24 25 2…" at bounding box center [566, 425] width 112 height 32
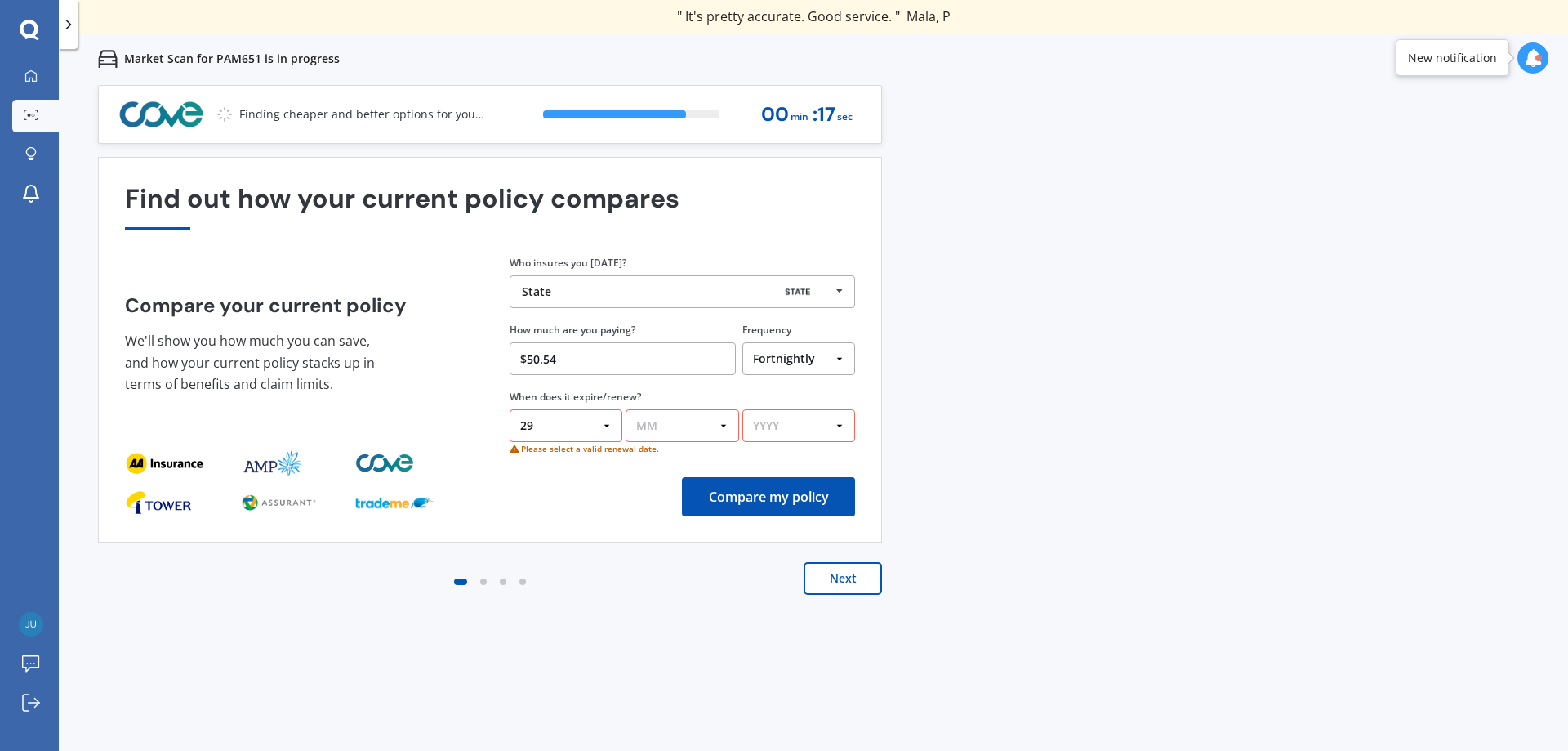
click at [637, 420] on select "MM 01 02 03 04 05 06 07 08 09 10 11 12" at bounding box center [682, 425] width 112 height 32
select select "03"
click at [625, 409] on select "MM 01 02 03 04 05 06 07 08 09 10 11 12" at bounding box center [682, 425] width 112 height 32
click at [771, 430] on select "YYYY 2026 2025 2024" at bounding box center [799, 425] width 112 height 32
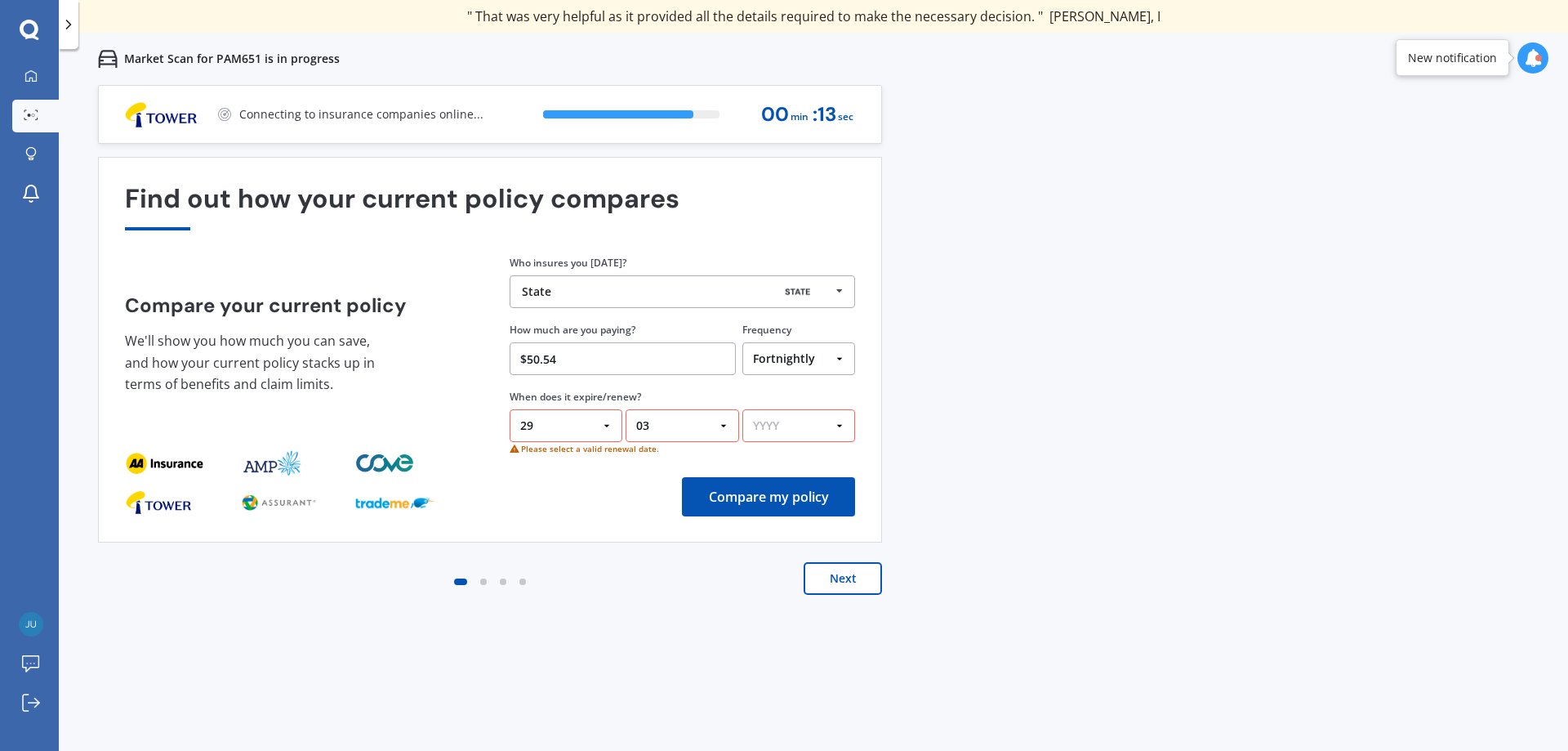
select select "2026"
click at [743, 409] on select "YYYY 2026 2025 2024" at bounding box center [799, 425] width 112 height 32
click at [758, 495] on button "Compare my policy" at bounding box center [769, 496] width 173 height 39
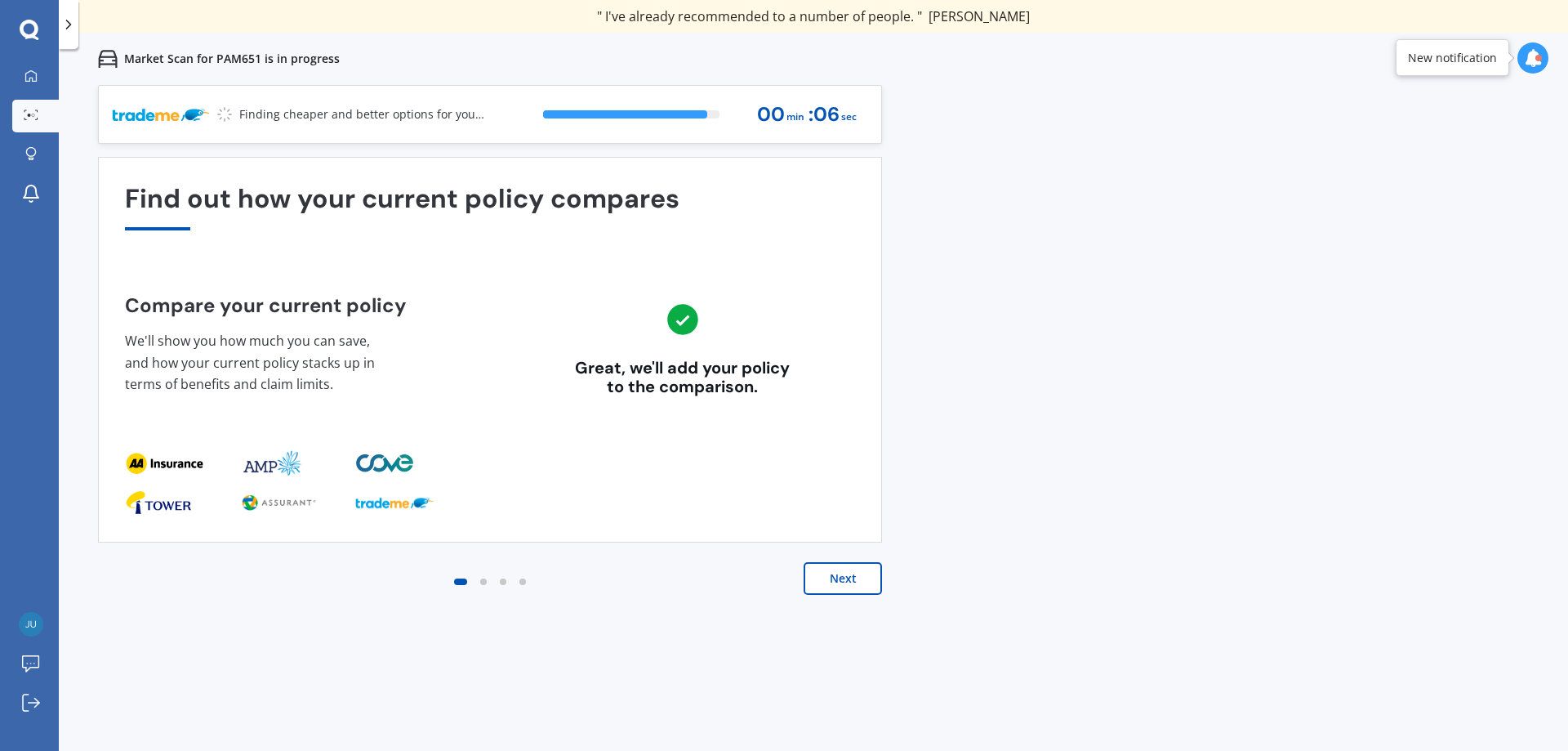
click at [860, 572] on button "Next" at bounding box center [843, 578] width 78 height 32
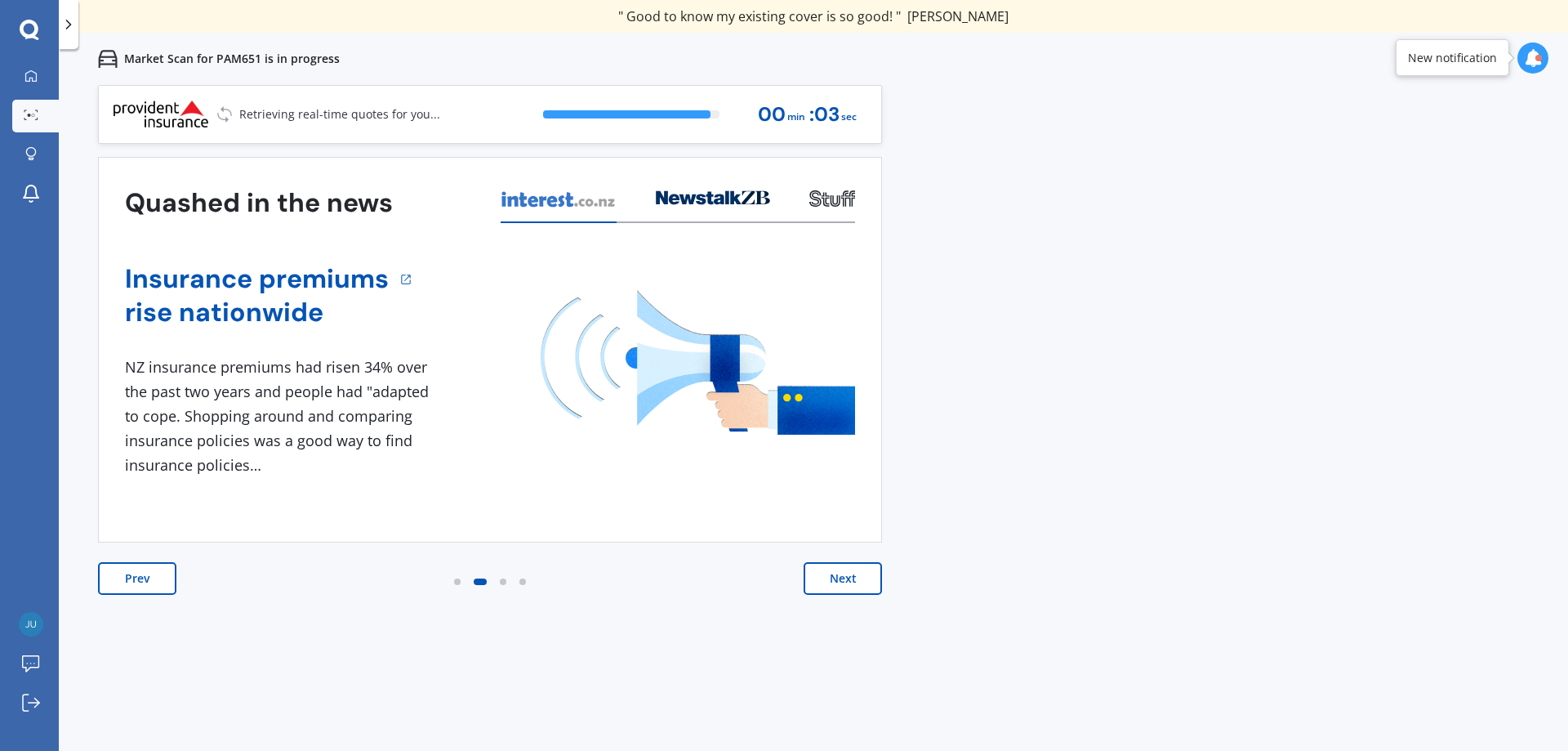
click at [837, 577] on button "Next" at bounding box center [843, 578] width 78 height 32
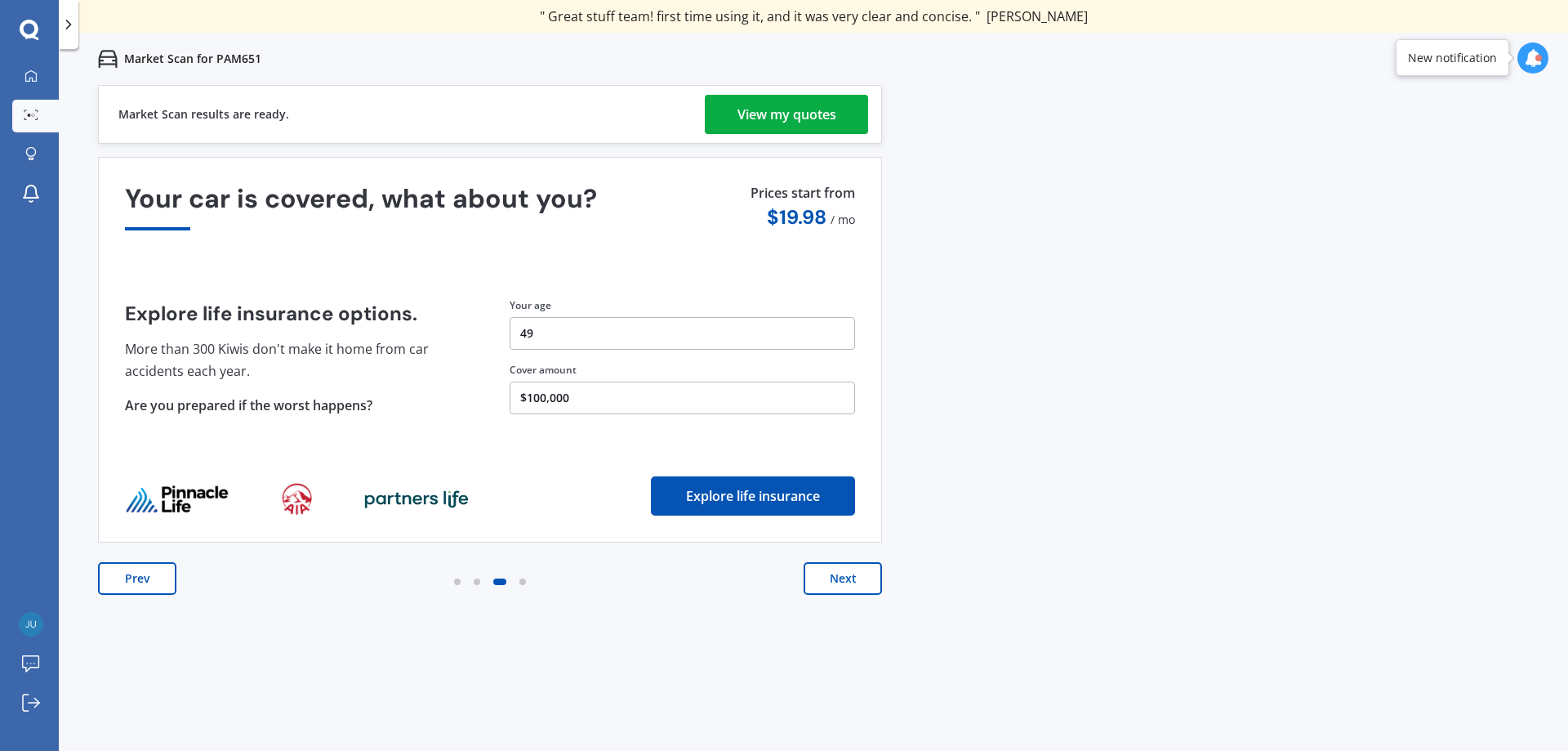
click at [843, 578] on button "Next" at bounding box center [843, 578] width 78 height 32
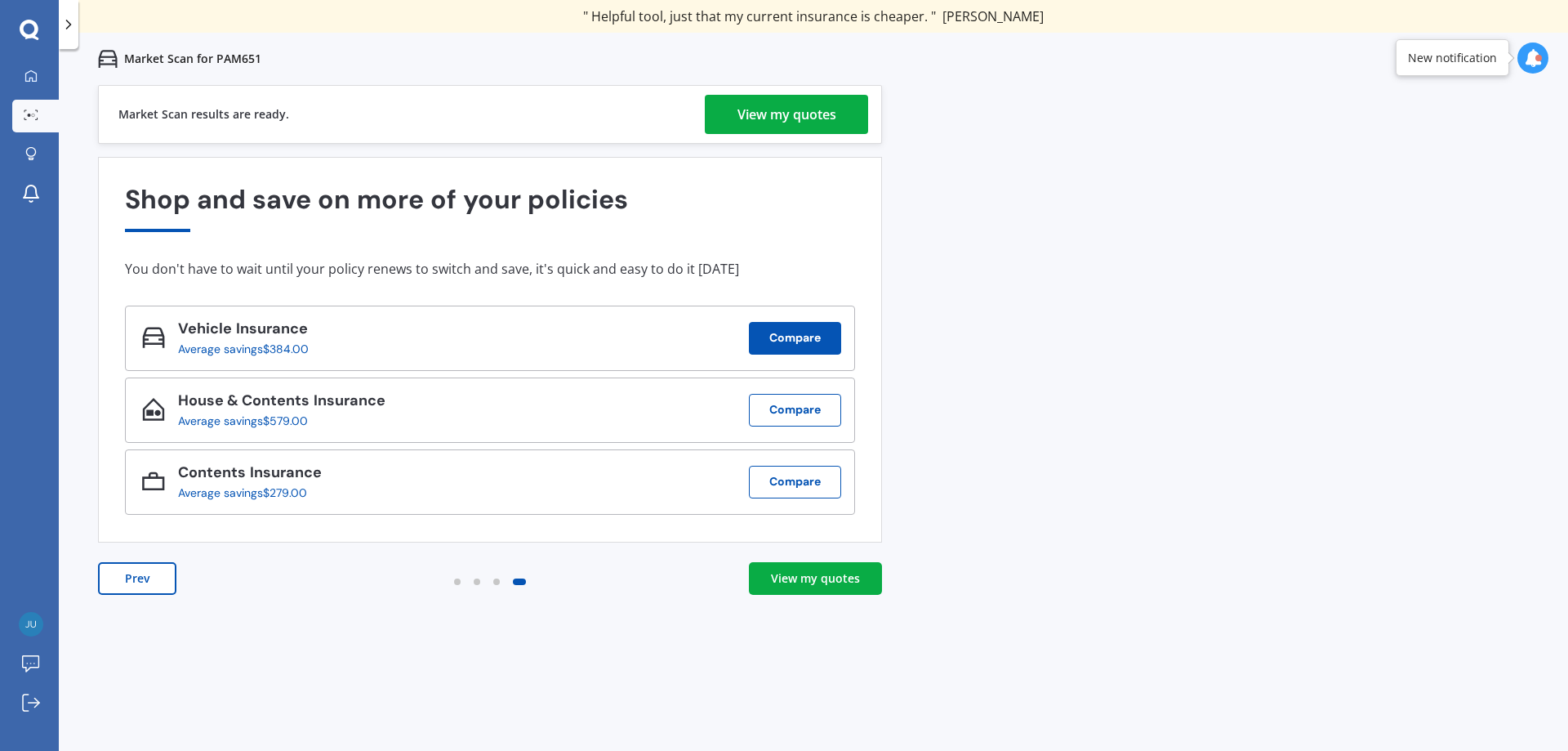
click at [806, 340] on button "Compare" at bounding box center [795, 338] width 92 height 32
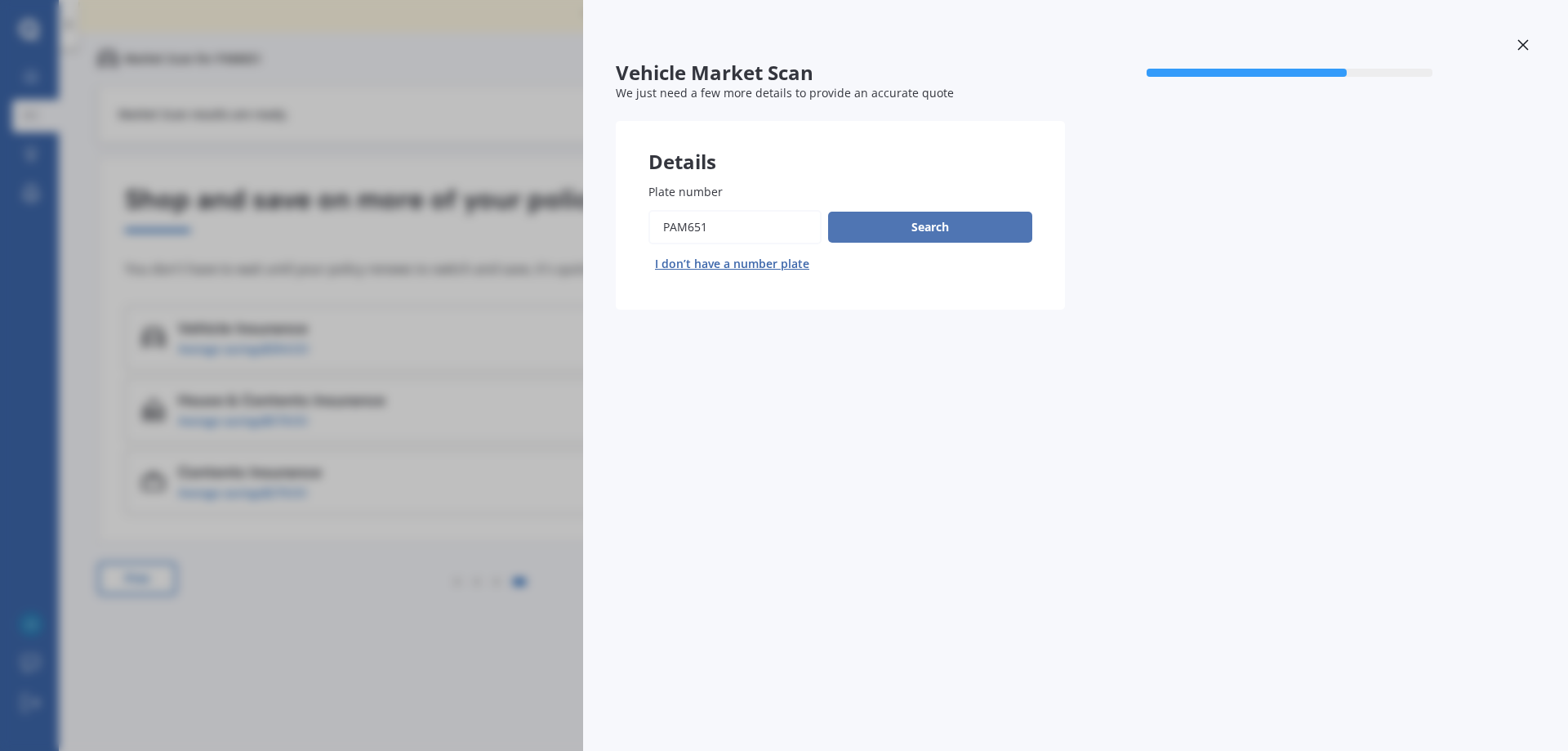
click at [956, 227] on button "Search" at bounding box center [930, 227] width 204 height 31
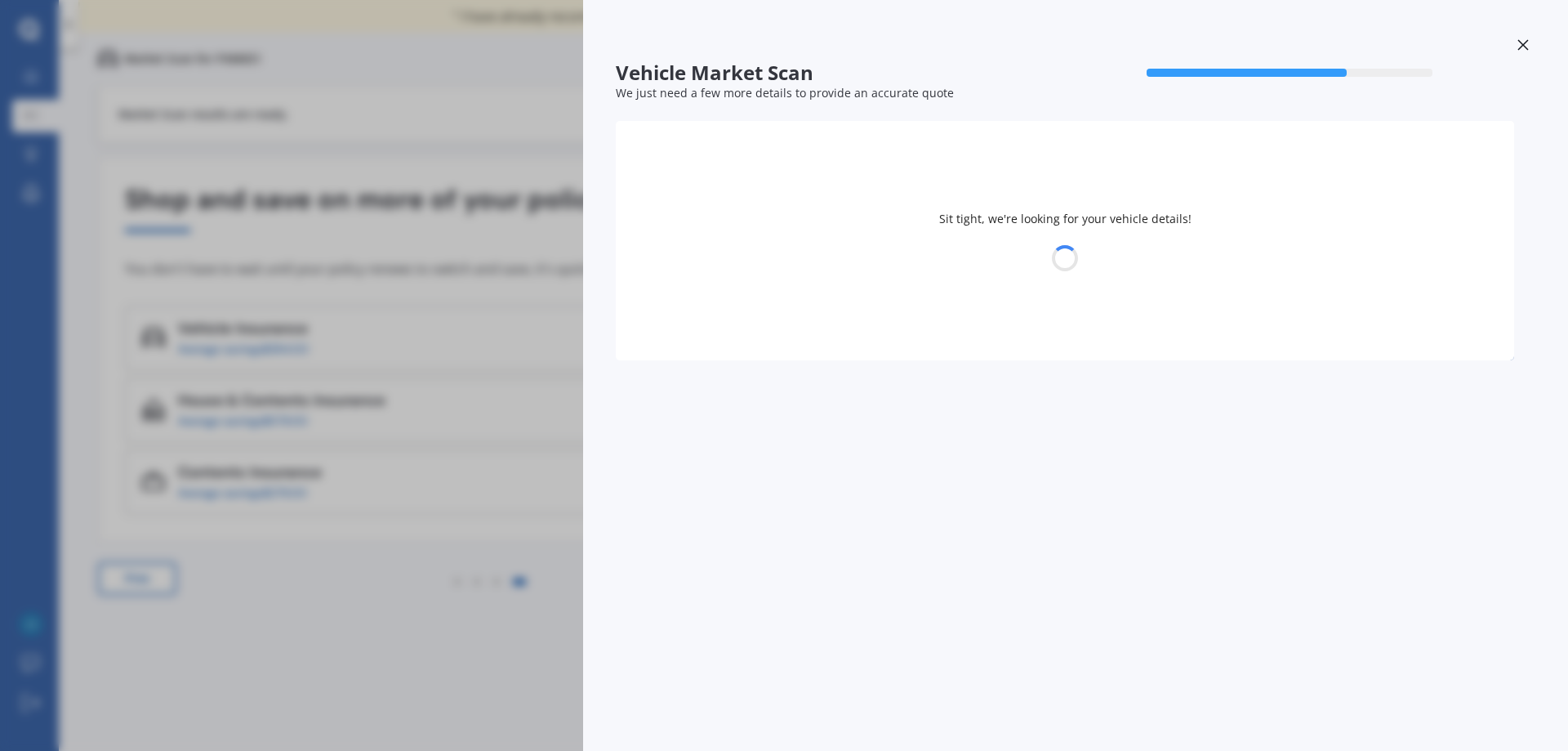
select select "VOLKSWAGEN"
select select "POLO"
select select "03"
select select "1976"
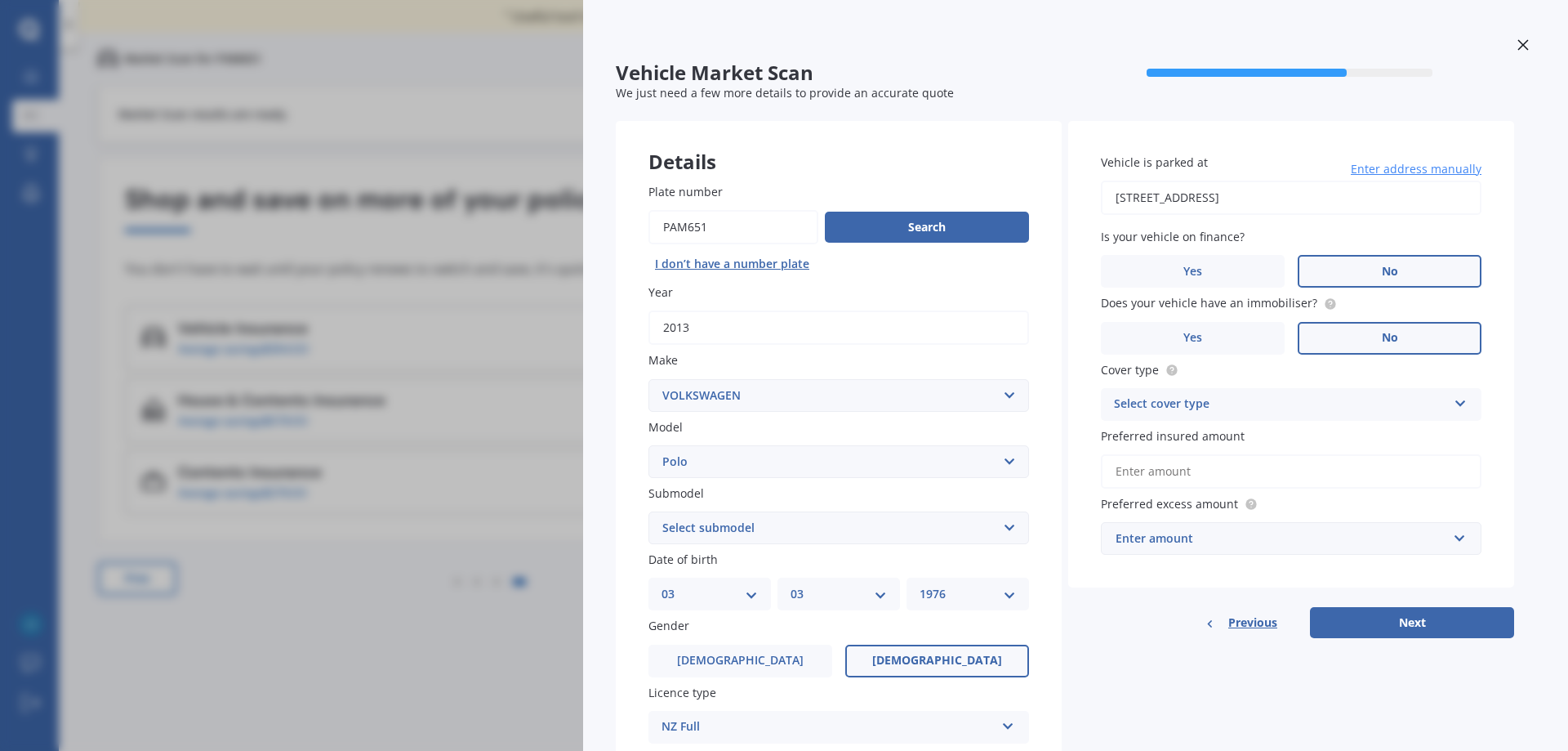
click at [1145, 465] on input "Preferred insured amount" at bounding box center [1291, 471] width 380 height 34
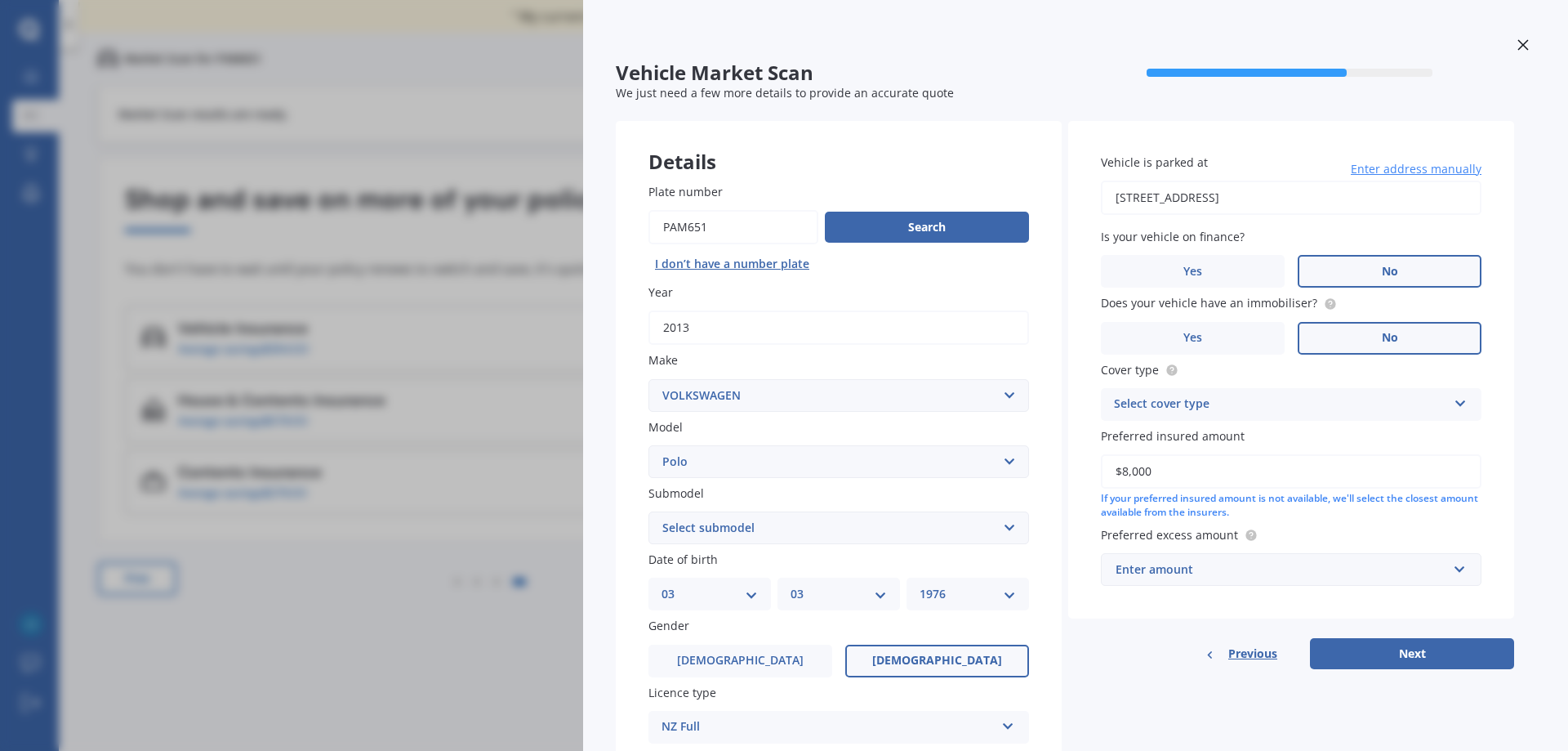
type input "$8,000"
click at [1204, 573] on div "Enter amount" at bounding box center [1282, 569] width 332 height 18
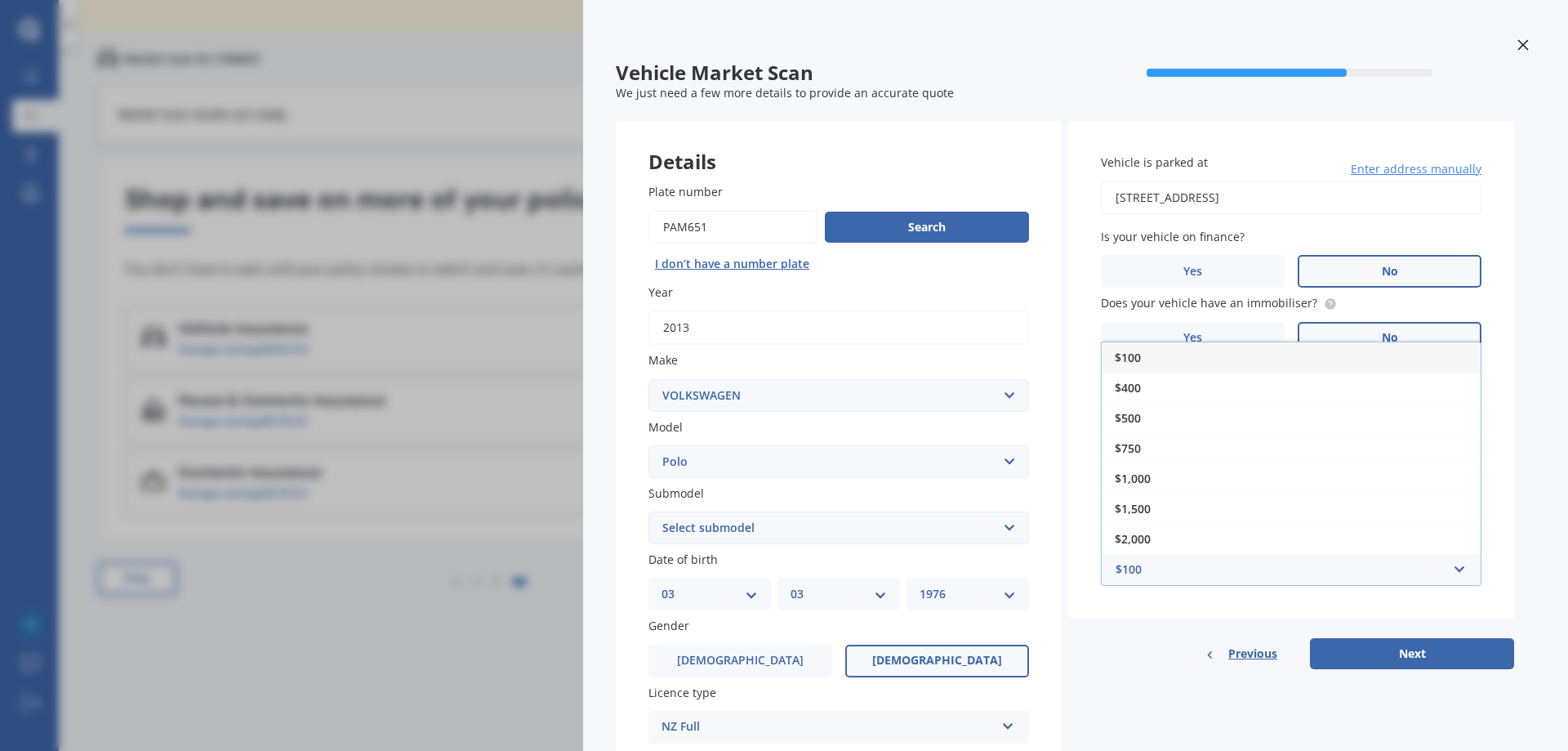
click at [1131, 352] on span "$100" at bounding box center [1128, 357] width 26 height 15
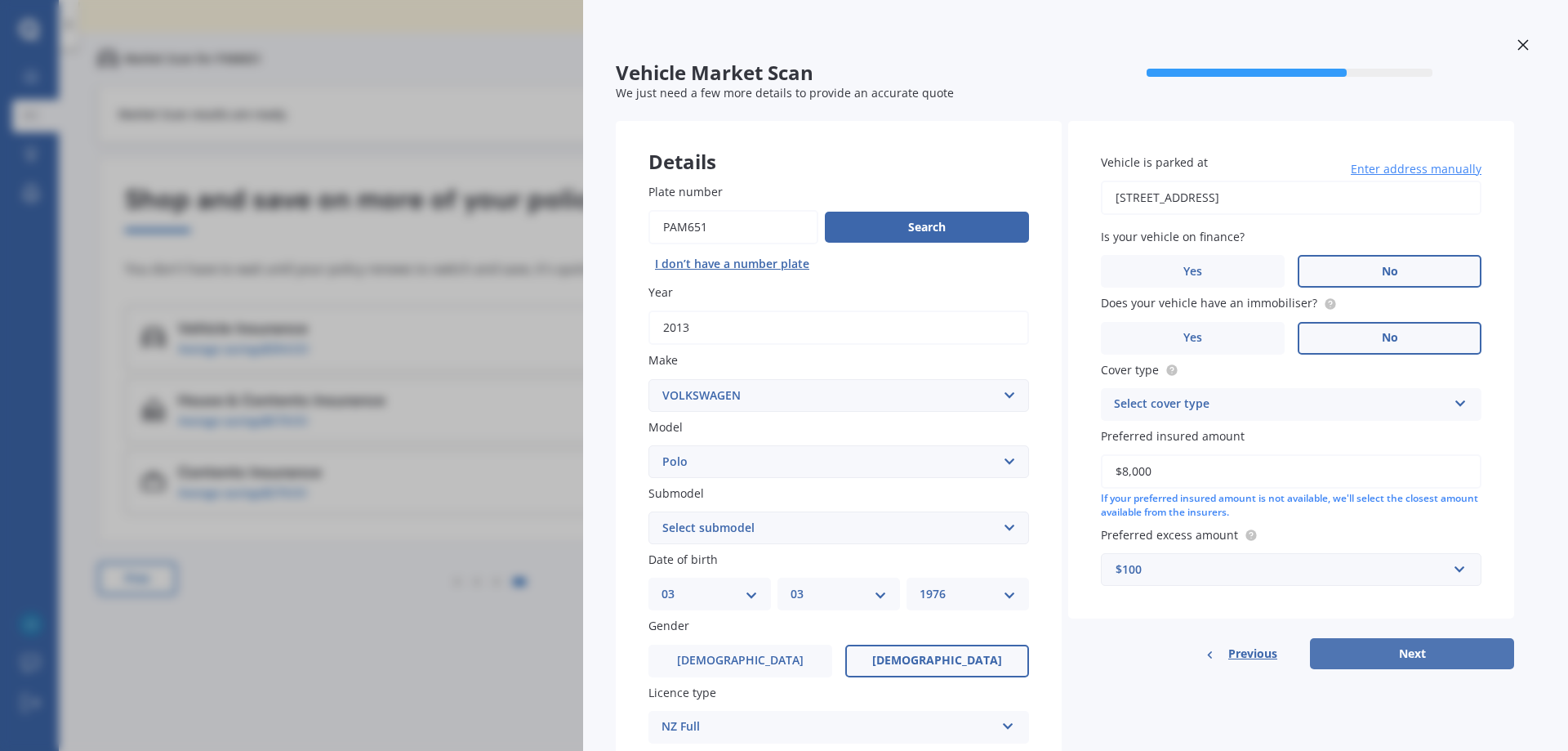
click at [1407, 655] on button "Next" at bounding box center [1413, 653] width 204 height 31
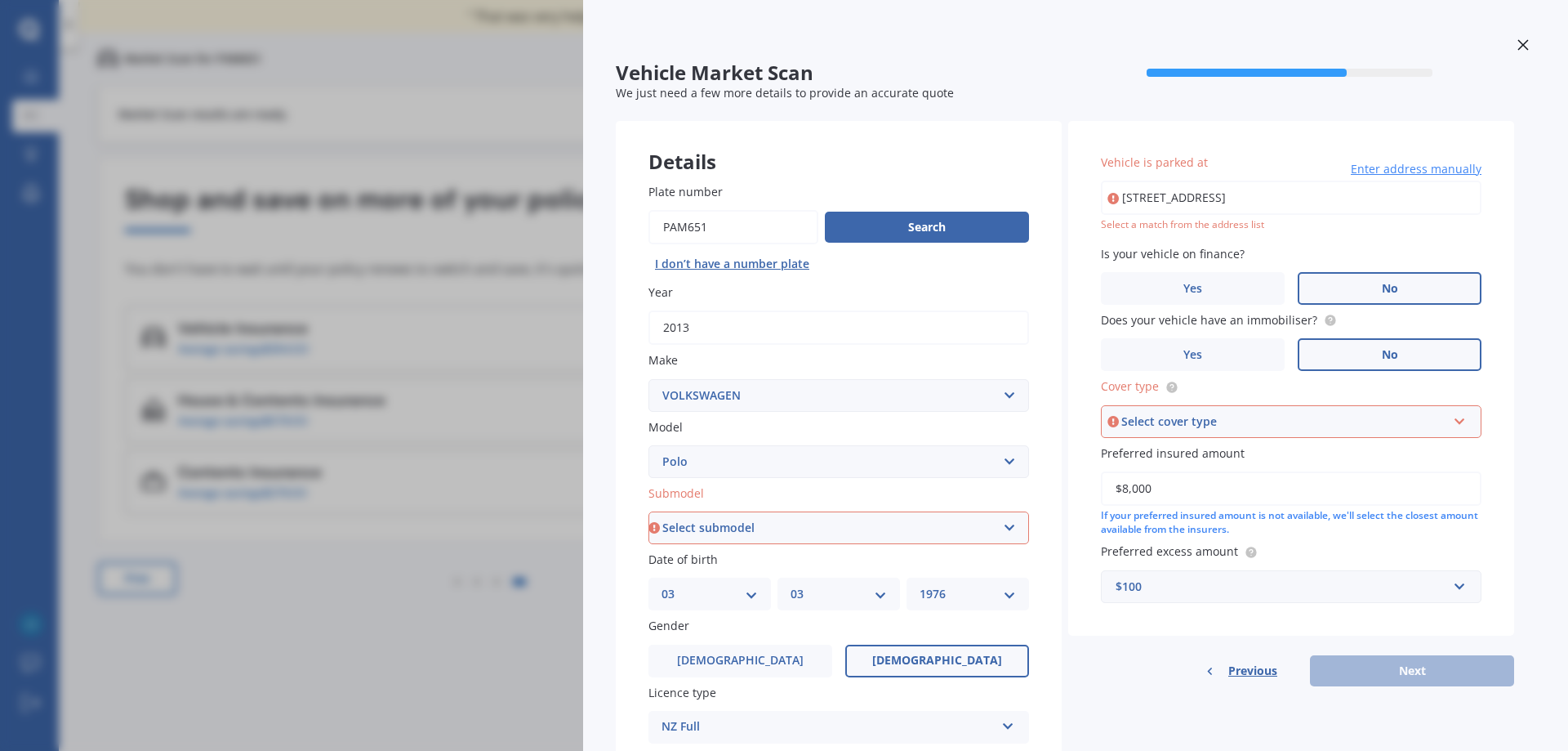
click at [1180, 420] on div "Select cover type" at bounding box center [1284, 421] width 325 height 18
click at [1190, 450] on span "Comprehensive" at bounding box center [1159, 452] width 87 height 15
click at [1302, 191] on input "[STREET_ADDRESS]" at bounding box center [1291, 197] width 380 height 34
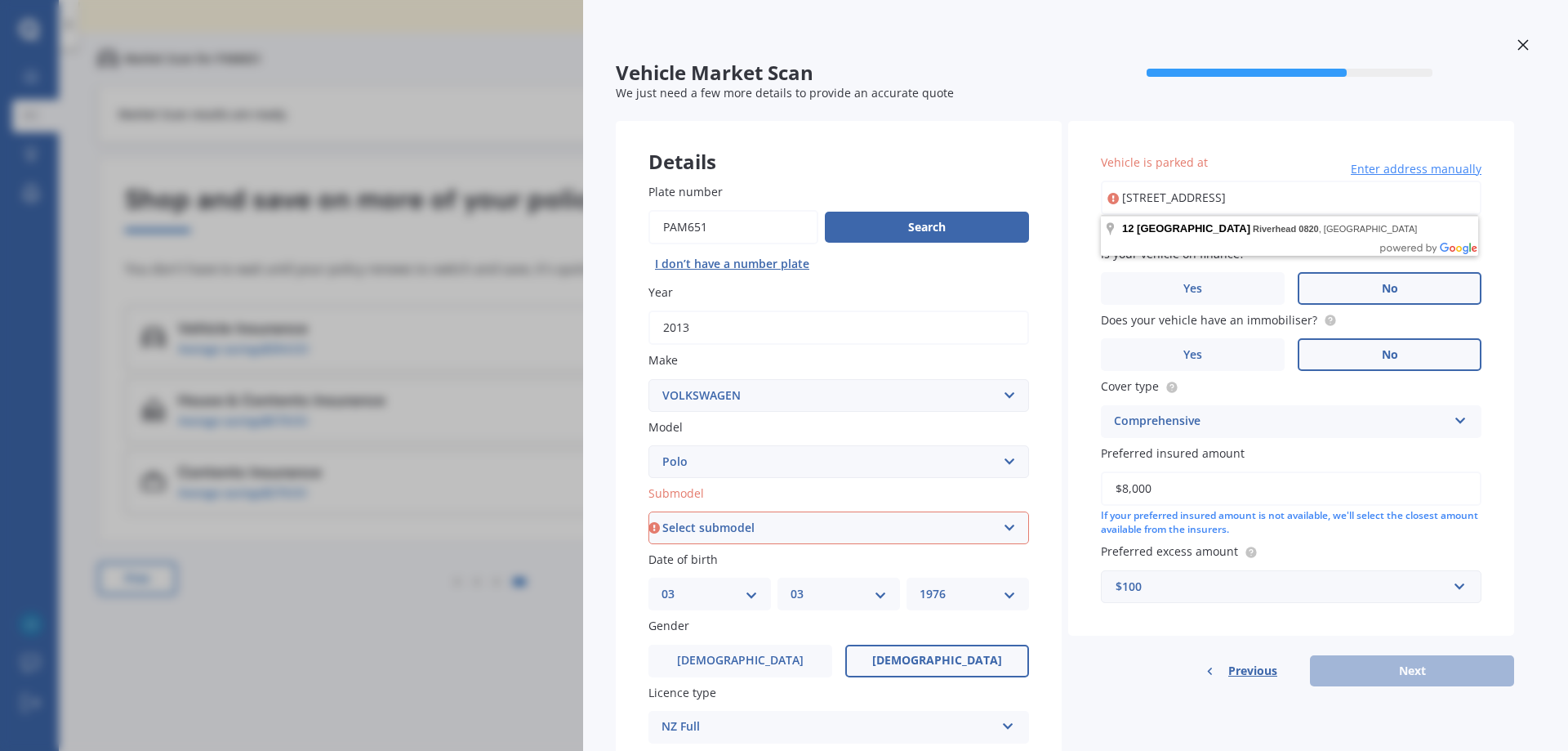
drag, startPoint x: 1311, startPoint y: 195, endPoint x: 1276, endPoint y: 191, distance: 35.2
click at [1276, 191] on input "[STREET_ADDRESS]" at bounding box center [1291, 197] width 380 height 34
type input "[STREET_ADDRESS]"
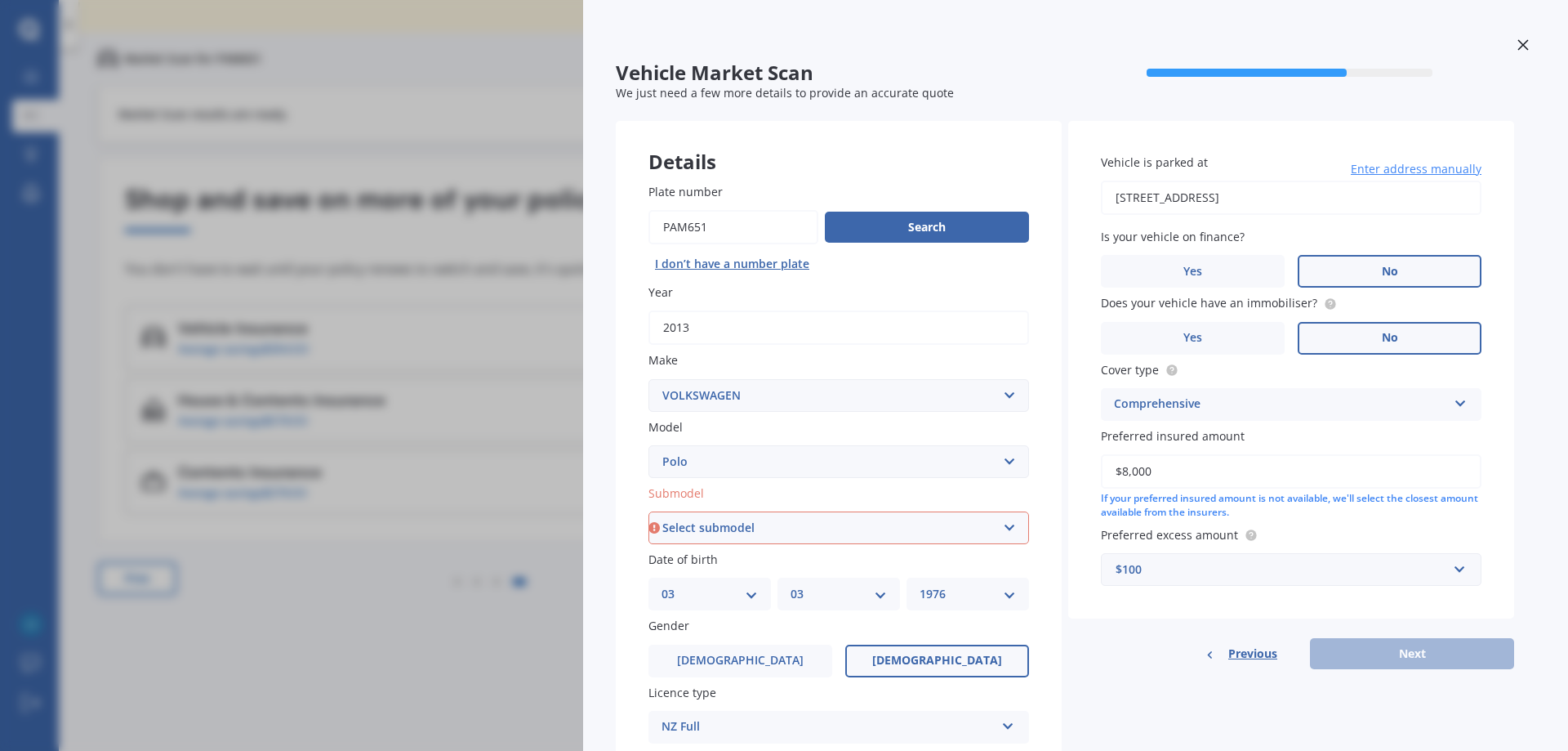
click at [1407, 653] on div "Previous Next" at bounding box center [1292, 653] width 446 height 31
click at [723, 522] on select "Select submodel (All other) 1.2L tsi 1.4 1.4 TDI Blue Motion 1.4 Diesel Cross P…" at bounding box center [838, 527] width 380 height 32
select select "1.2L TSI"
click at [648, 511] on select "Select submodel (All other) 1.2L tsi 1.4 1.4 TDI Blue Motion 1.4 Diesel Cross P…" at bounding box center [838, 527] width 380 height 32
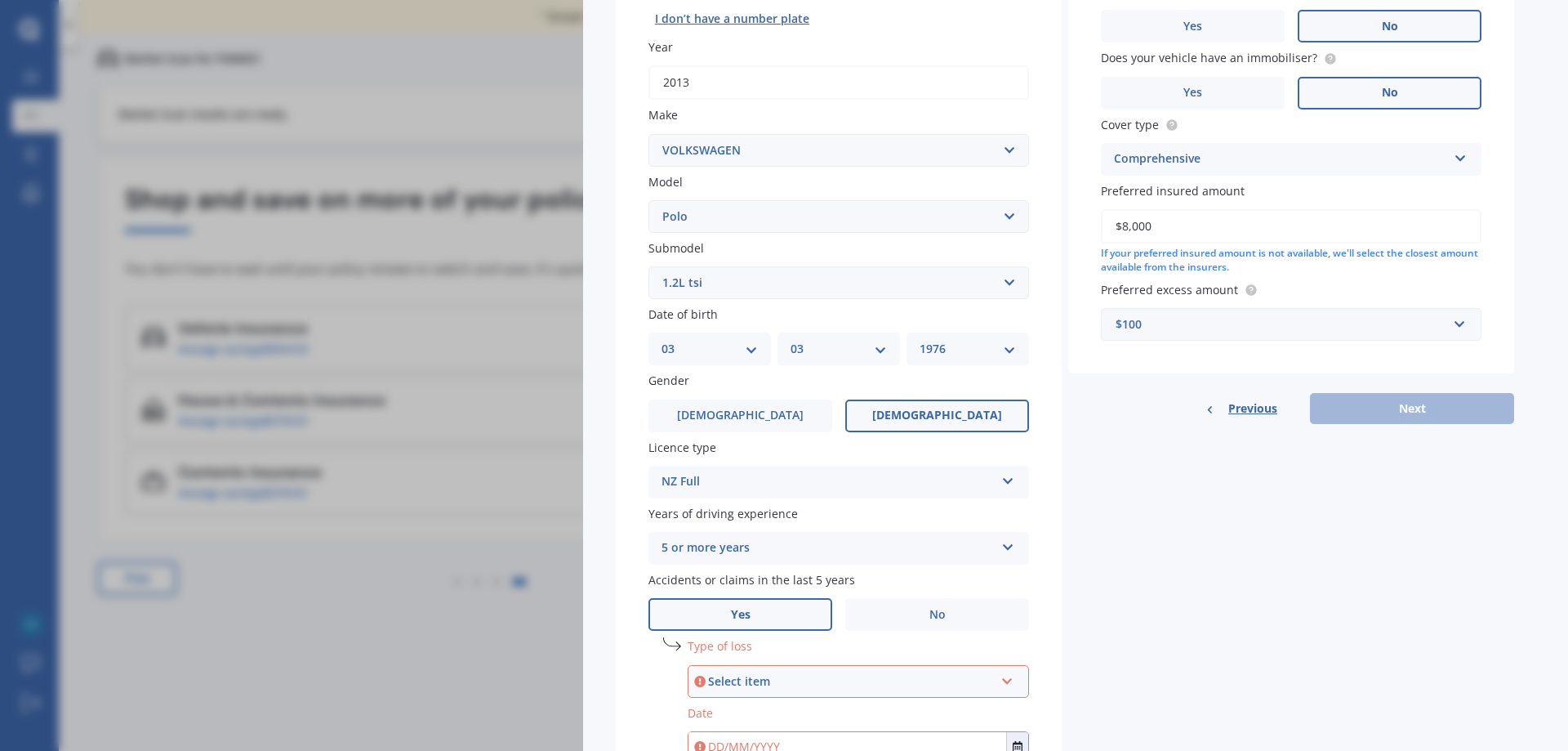
scroll to position [380, 0]
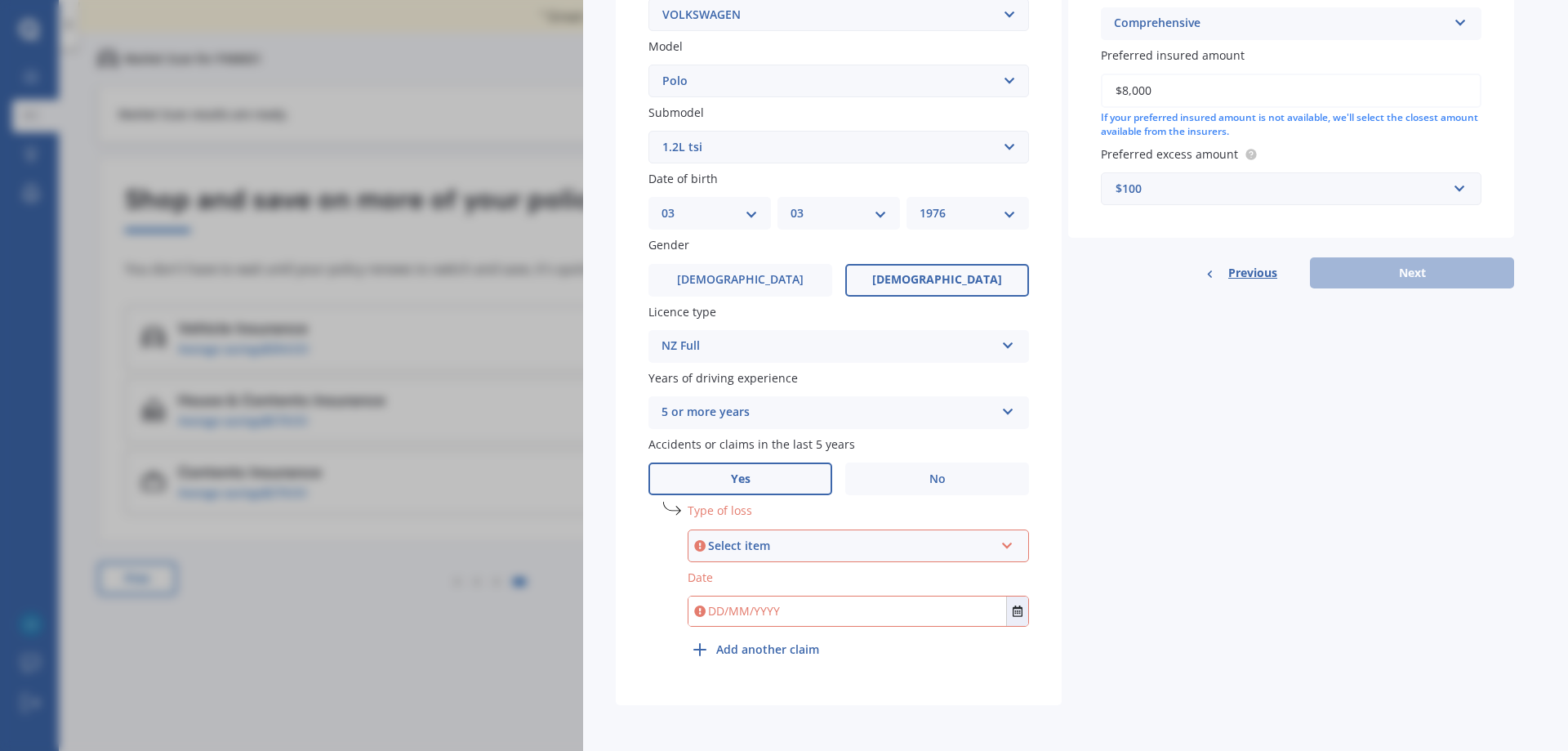
click at [768, 548] on div "Select item" at bounding box center [851, 545] width 286 height 18
click at [774, 573] on span "At fault accident" at bounding box center [748, 576] width 92 height 15
click at [804, 616] on input "text" at bounding box center [846, 611] width 317 height 30
type input "[DATE]"
click at [1409, 272] on button "Next" at bounding box center [1413, 273] width 204 height 31
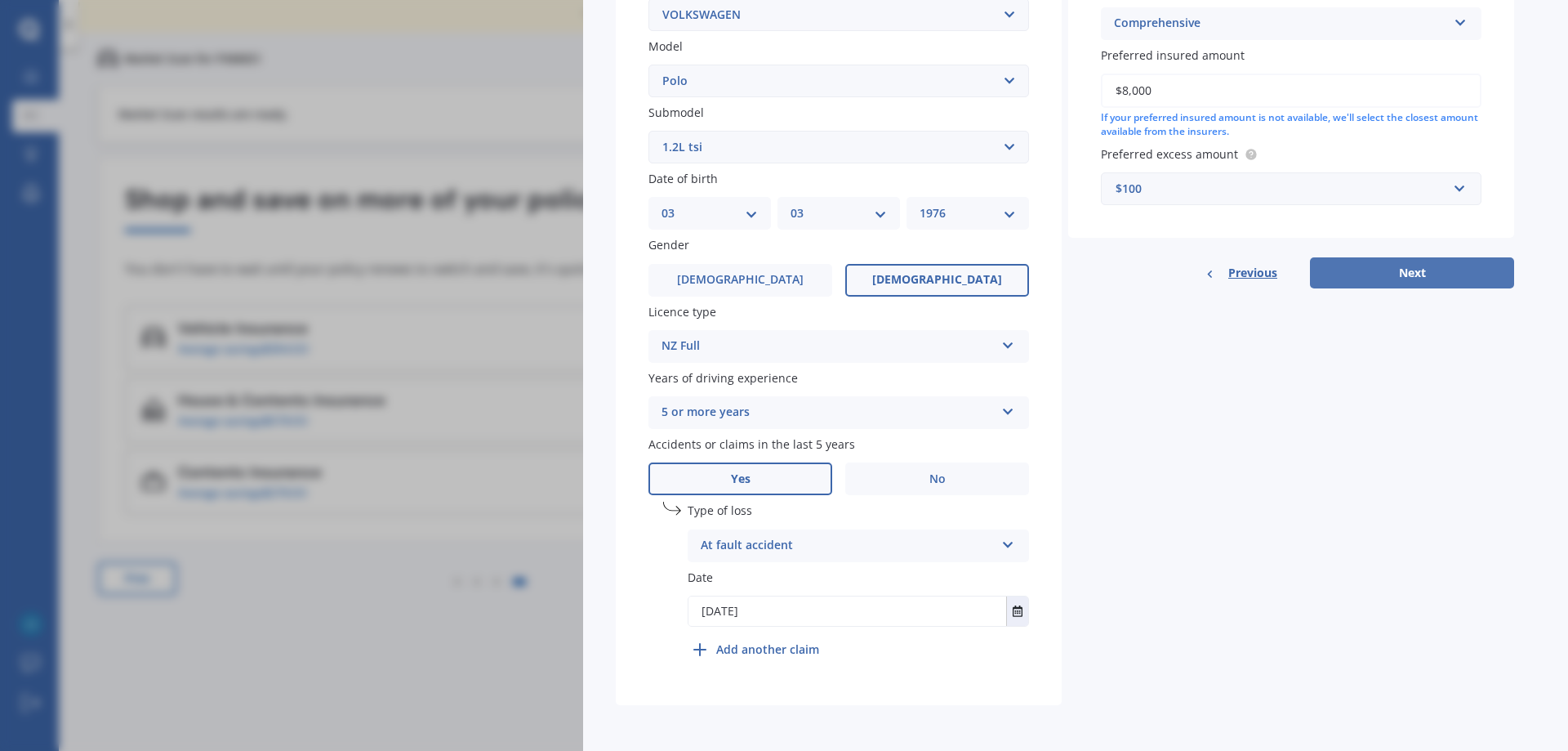
select select "03"
select select "1976"
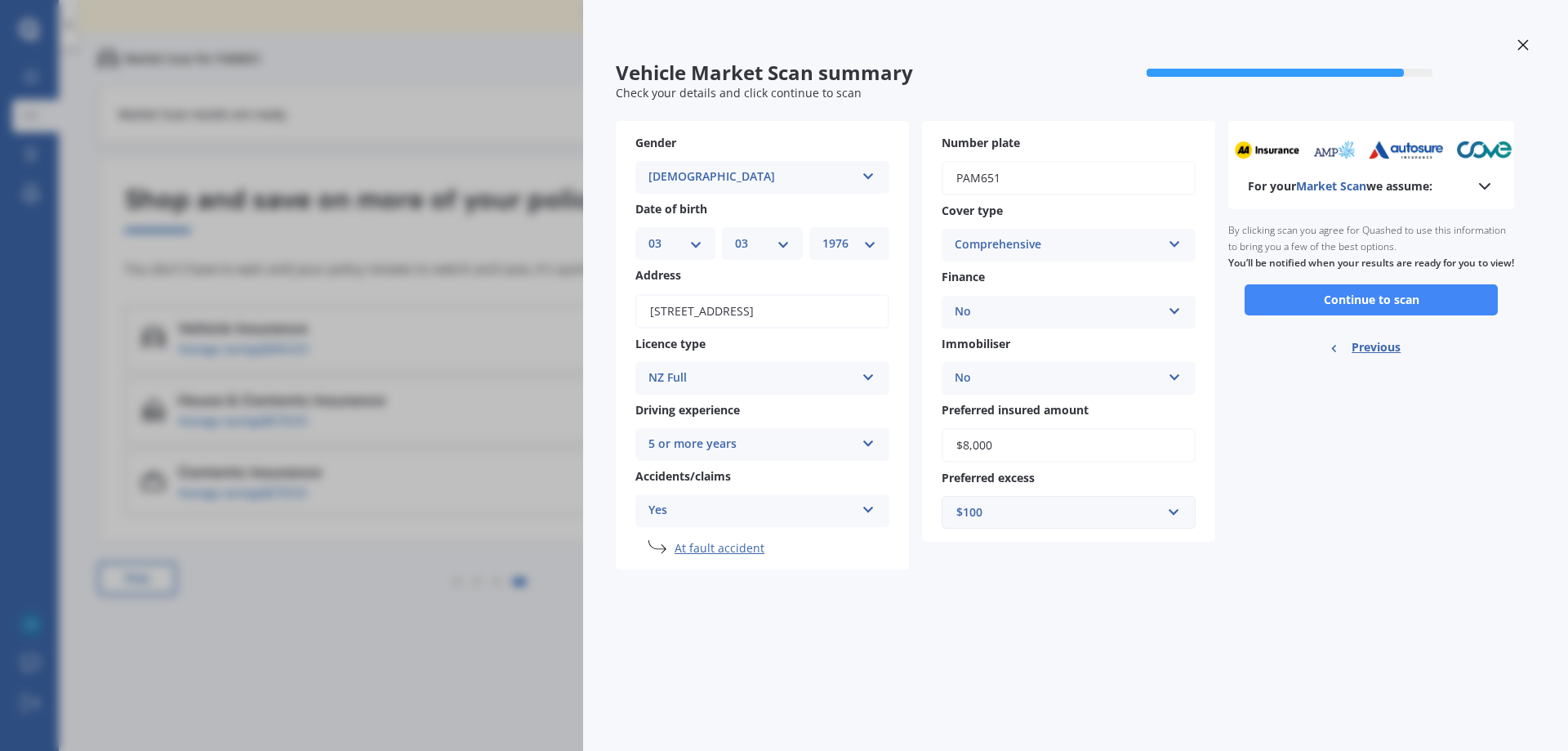
scroll to position [0, 0]
click at [1369, 312] on button "Continue to scan" at bounding box center [1372, 299] width 254 height 31
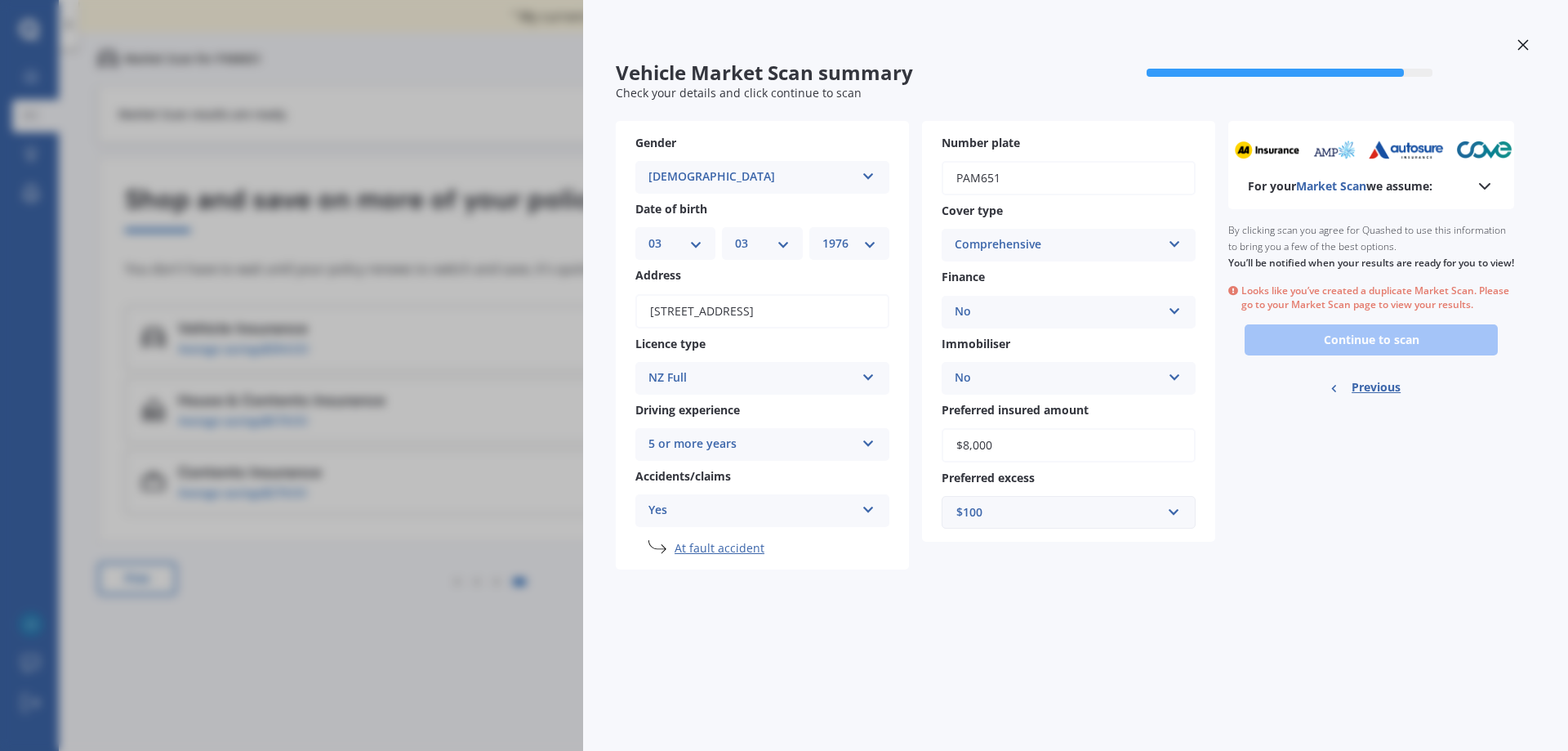
click at [1349, 184] on span "Market Scan" at bounding box center [1332, 186] width 71 height 15
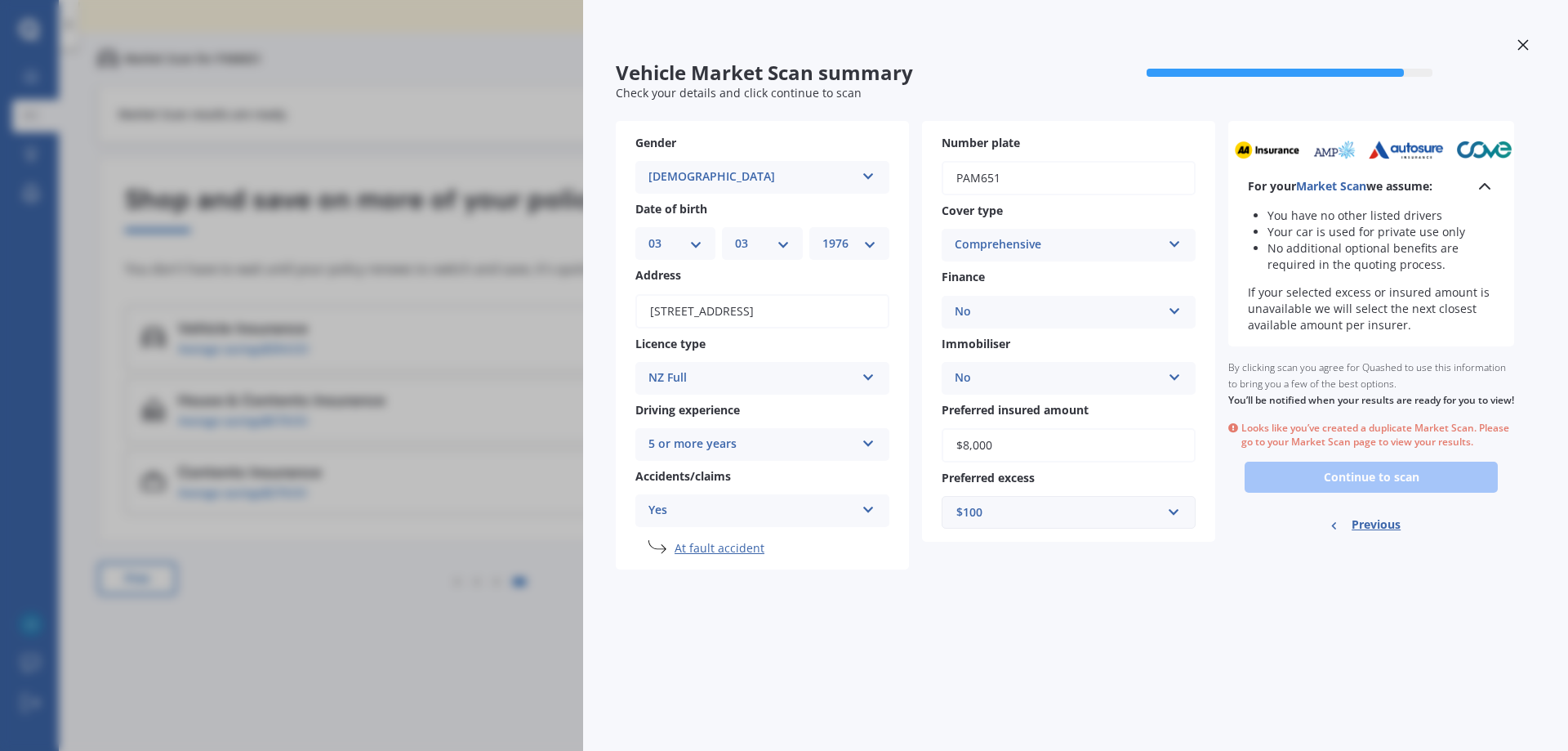
click at [1359, 277] on div "You have no other listed drivers Your car is used for private use only No addit…" at bounding box center [1371, 271] width 247 height 126
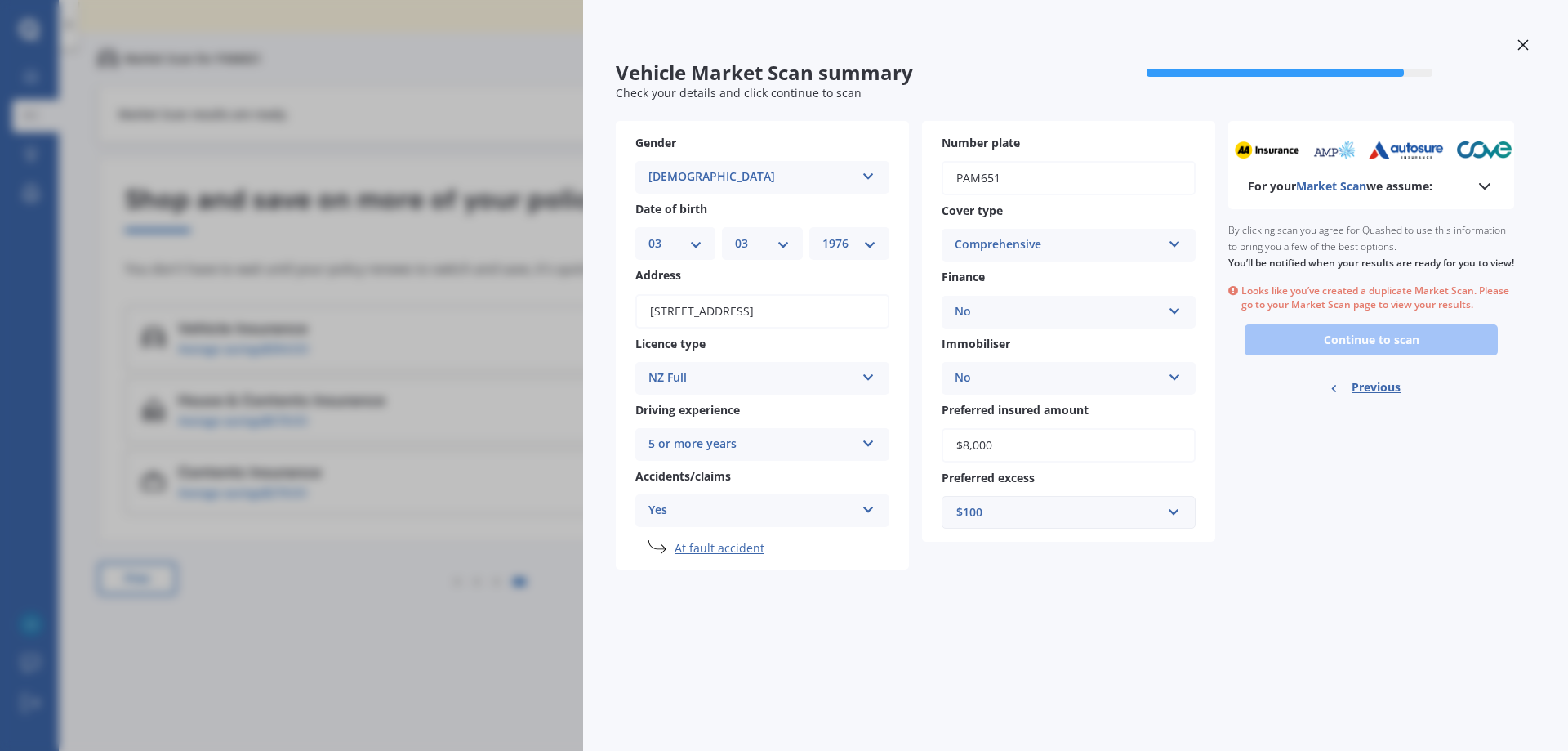
click at [1373, 399] on span "Previous" at bounding box center [1375, 387] width 49 height 25
select select "VOLKSWAGEN"
select select "POLO"
select select "1.2L TSI"
select select "03"
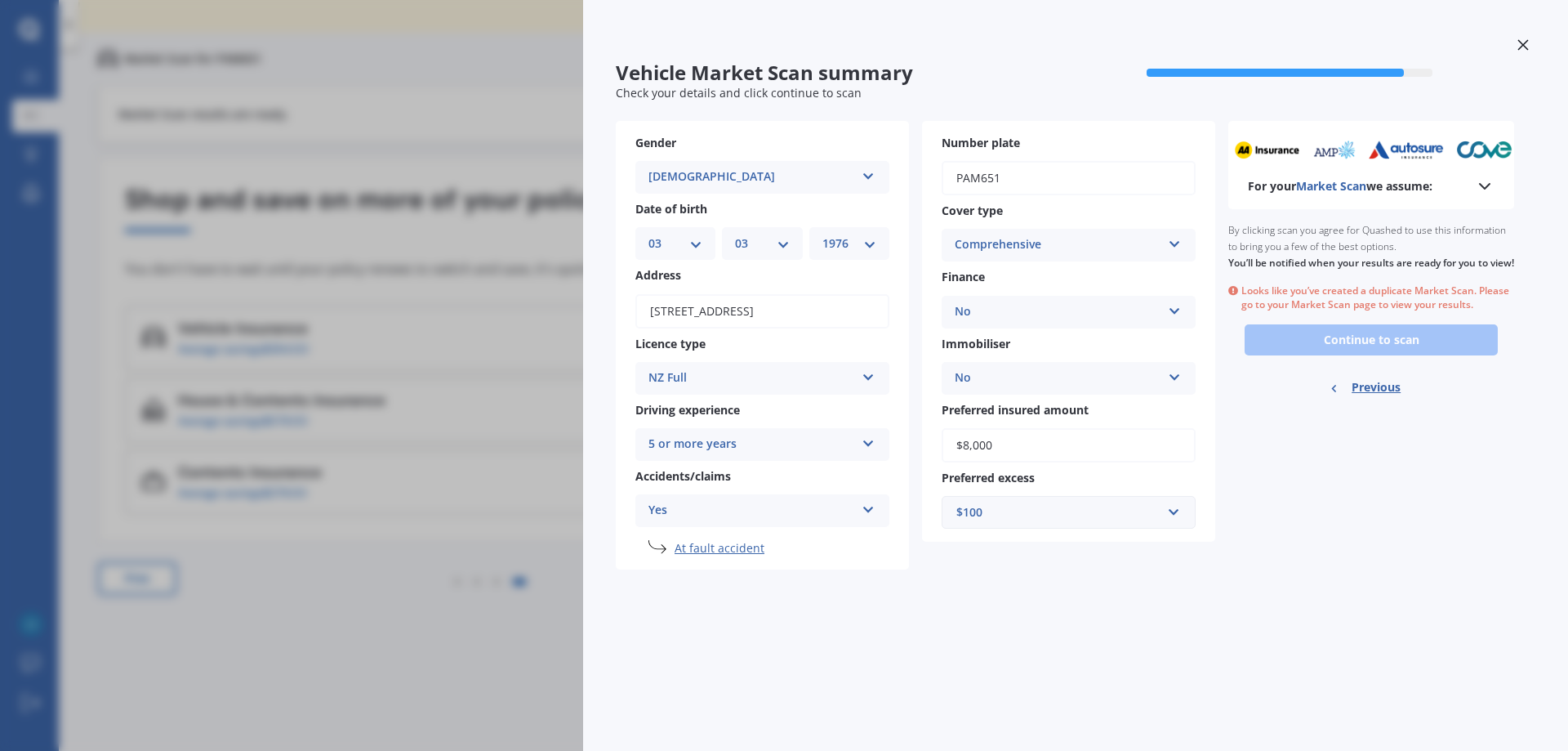
select select "03"
select select "1976"
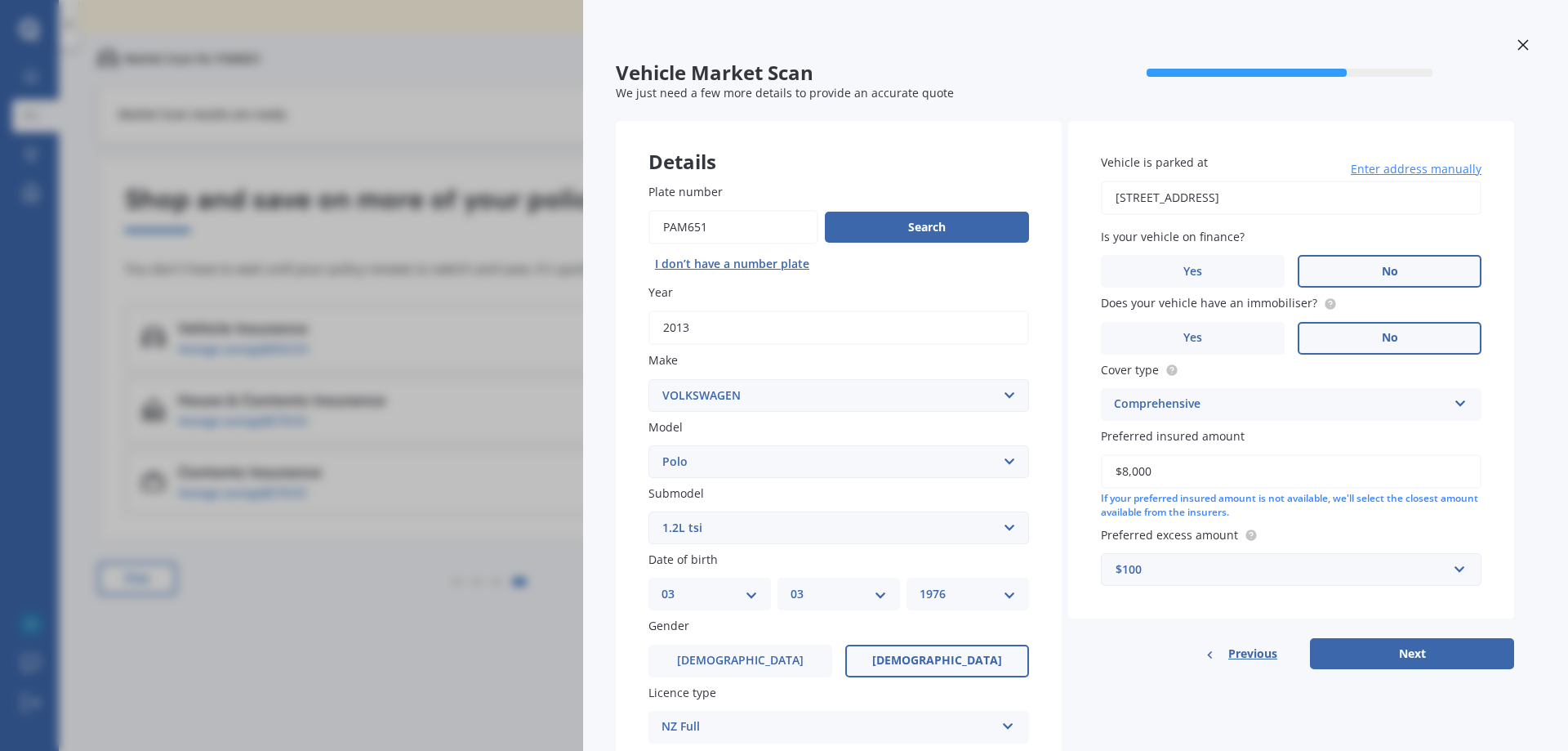
click at [1522, 37] on div at bounding box center [1523, 47] width 25 height 29
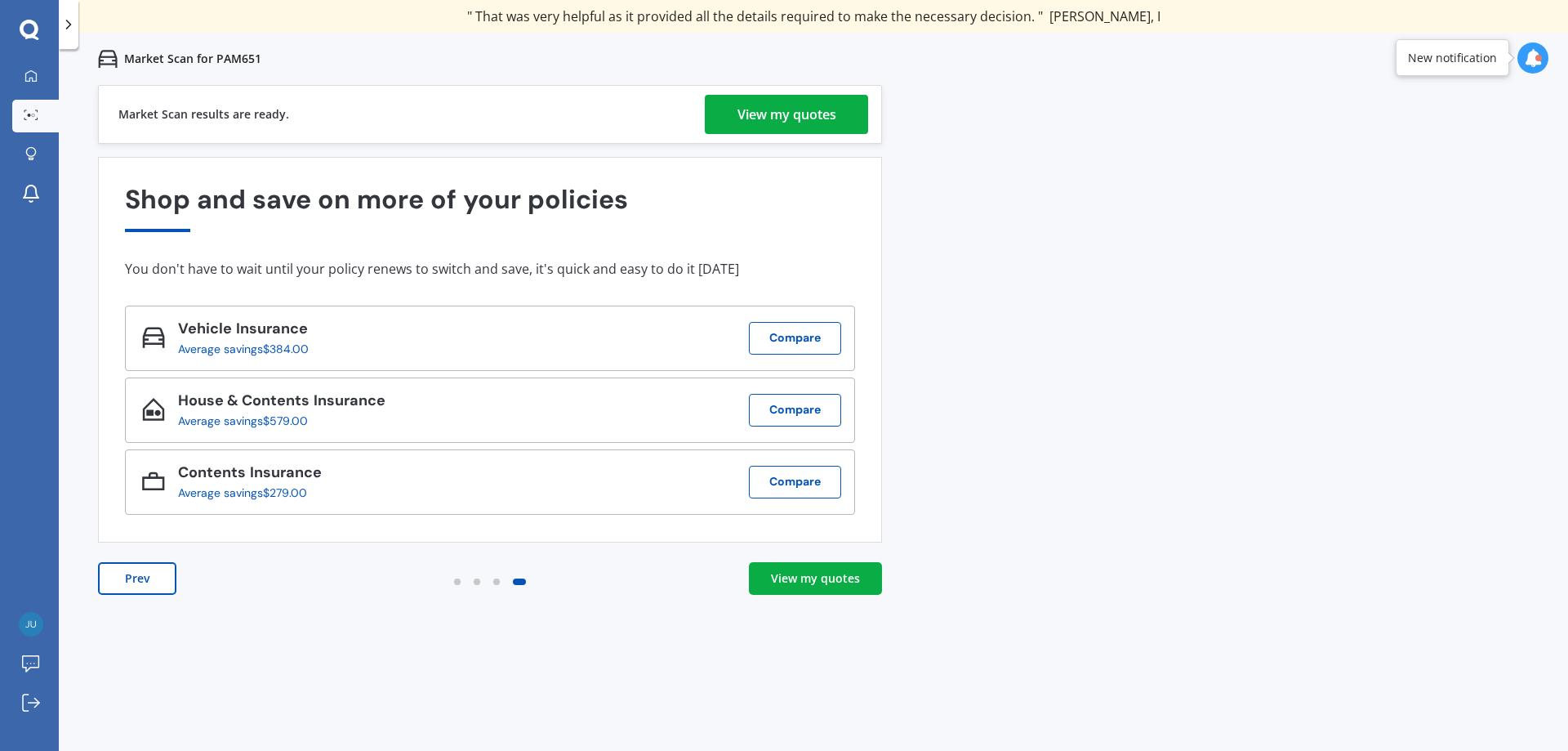
click at [768, 108] on div "View my quotes" at bounding box center [787, 113] width 99 height 39
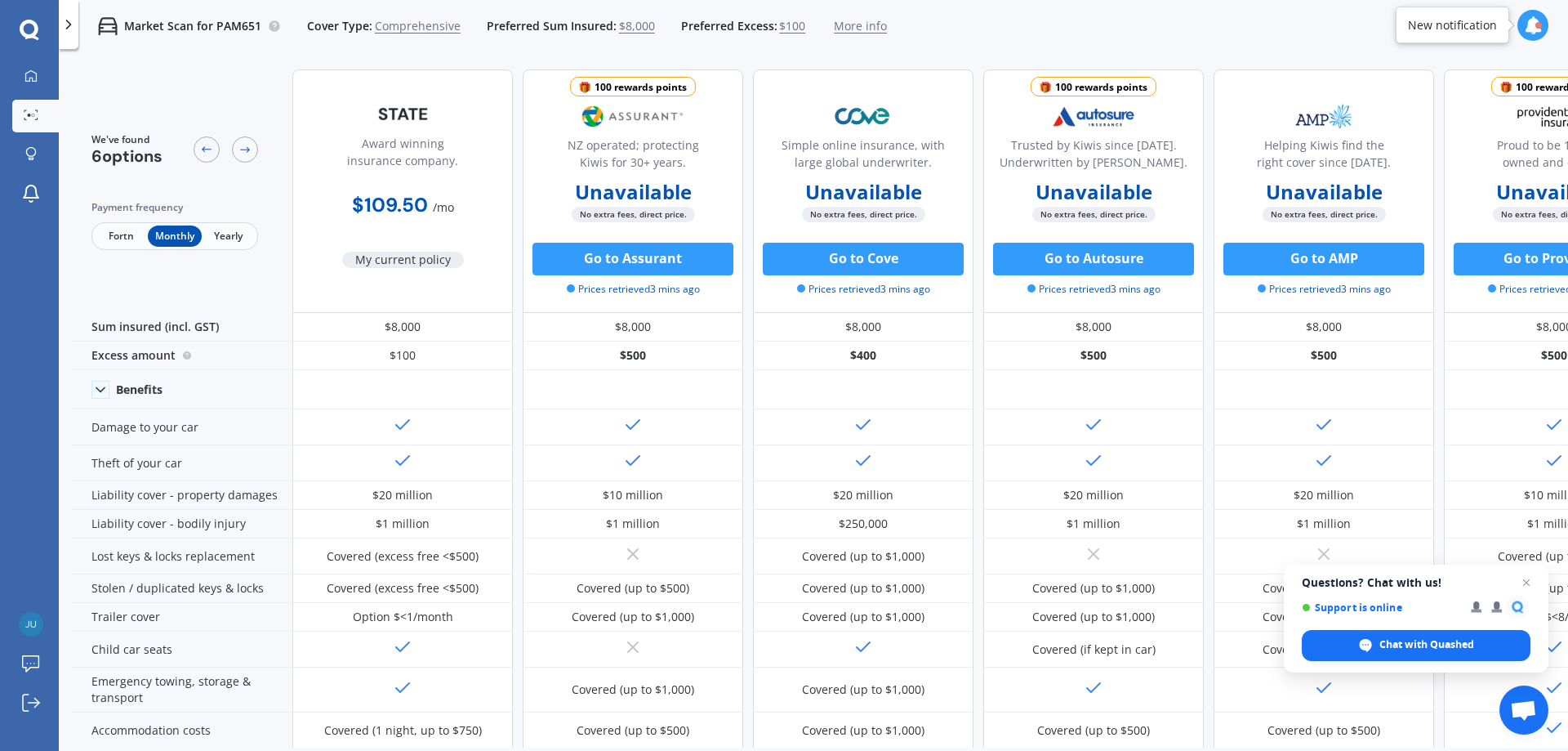
click at [115, 237] on span "Fortn" at bounding box center [121, 236] width 53 height 21
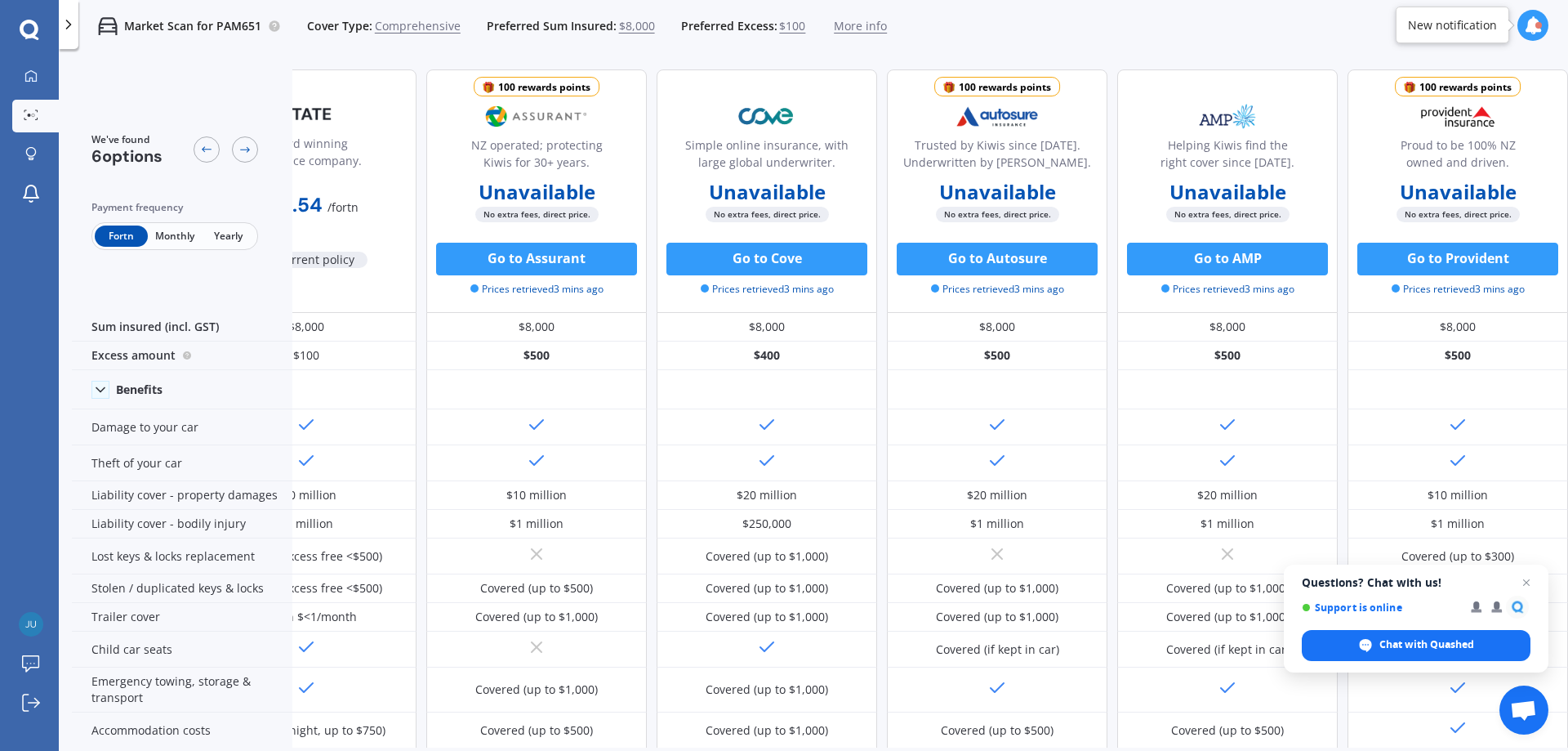
scroll to position [0, 105]
